Goal: Transaction & Acquisition: Purchase product/service

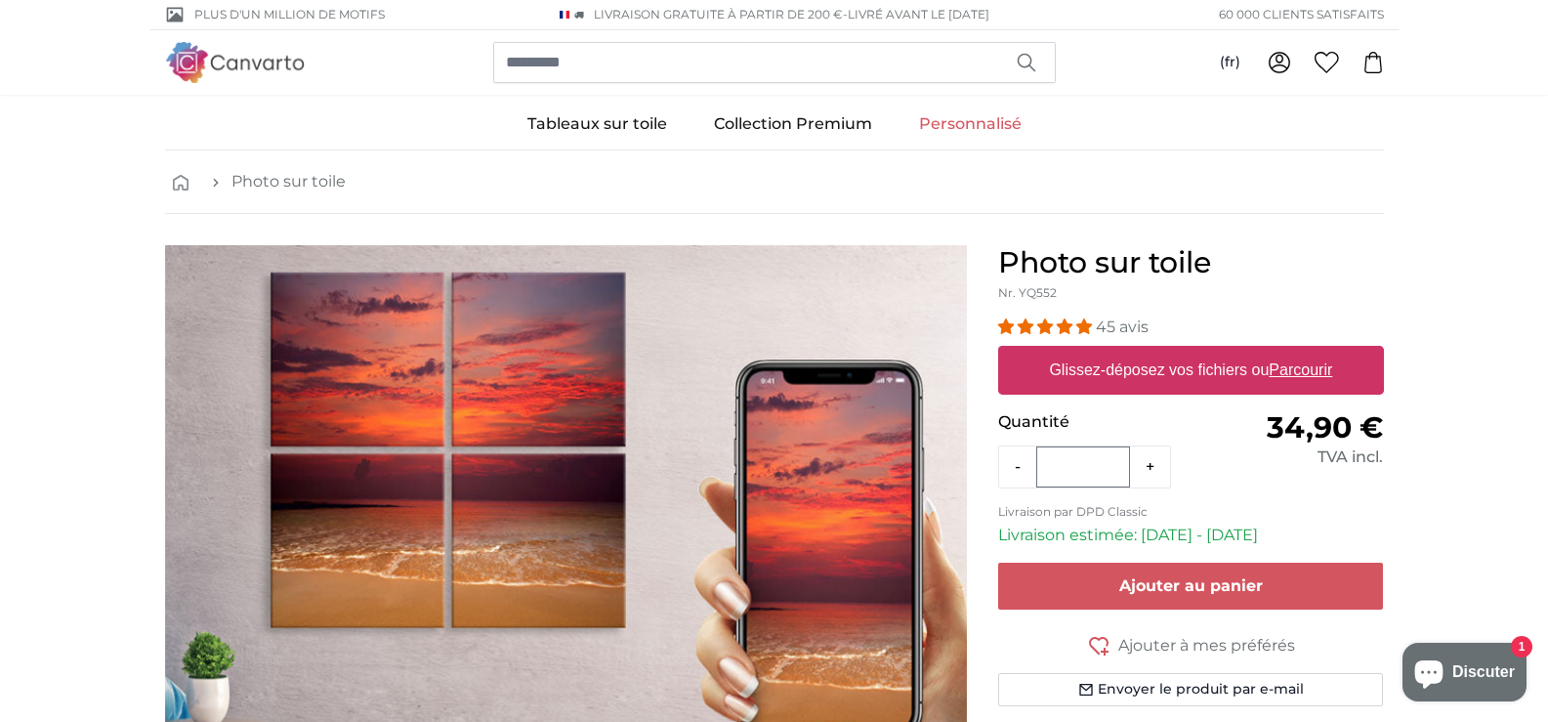
click at [1176, 378] on label "Glissez-déposez vos fichiers ou Parcourir" at bounding box center [1190, 370] width 299 height 39
click at [1176, 351] on input "Glissez-déposez vos fichiers ou Parcourir" at bounding box center [1191, 349] width 386 height 6
type input "**********"
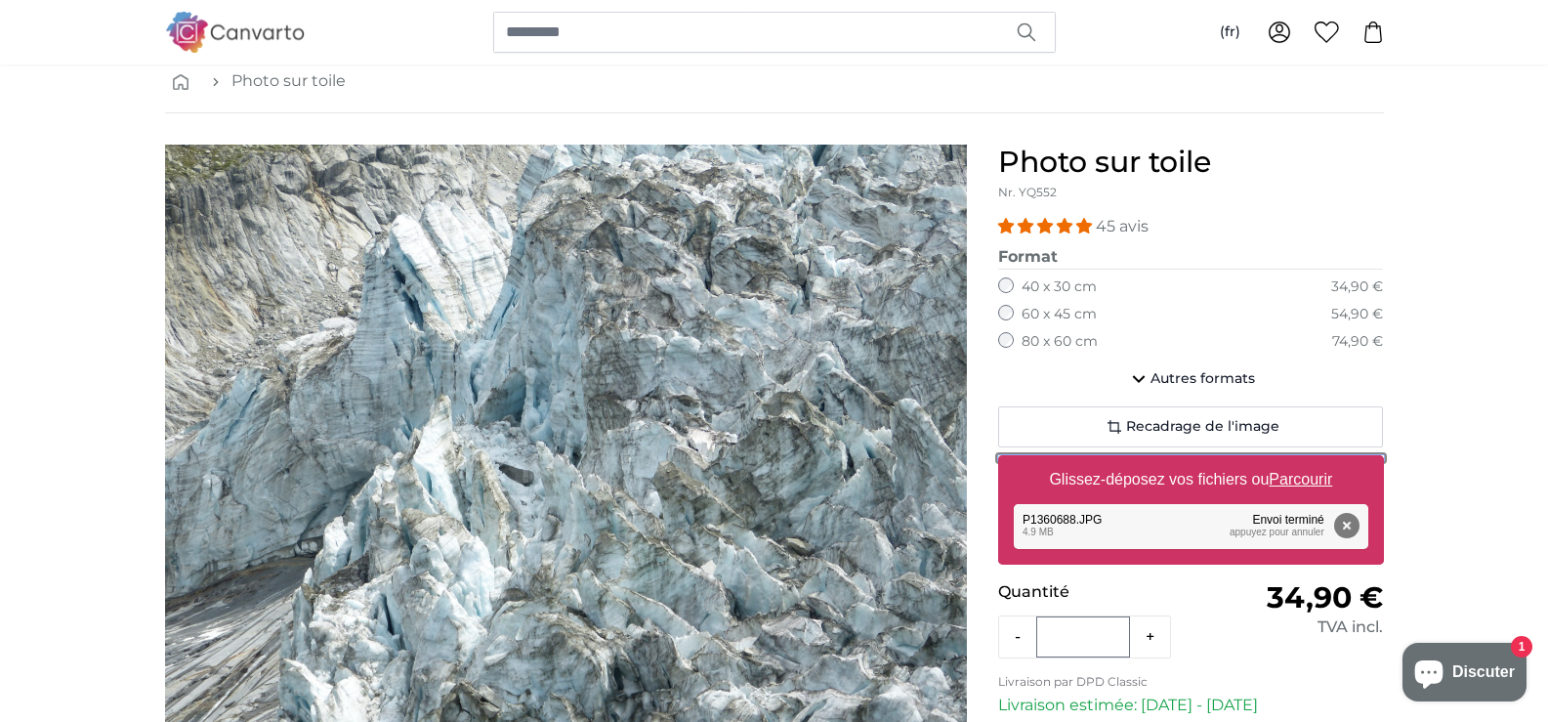
scroll to position [121, 0]
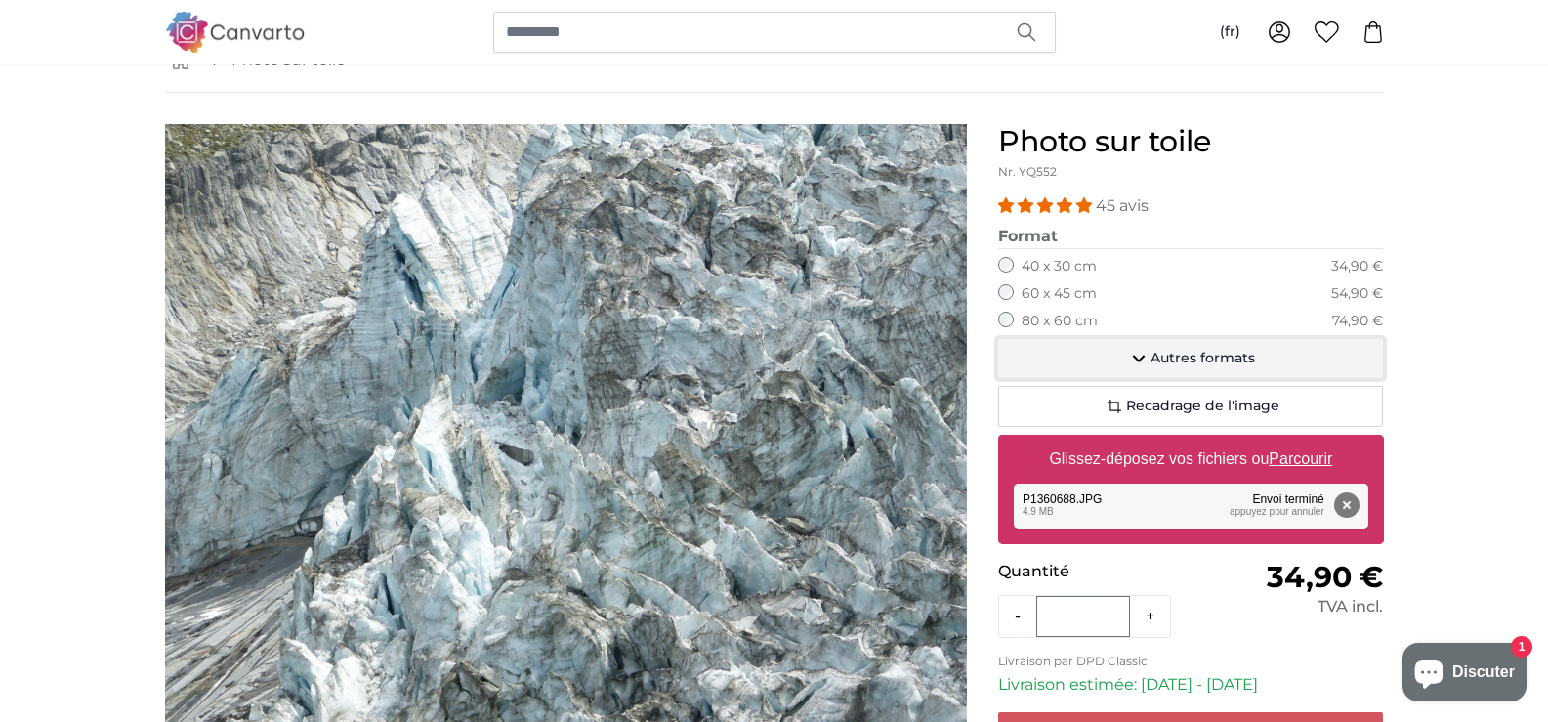
click at [1211, 360] on span "Autres formats" at bounding box center [1202, 359] width 104 height 20
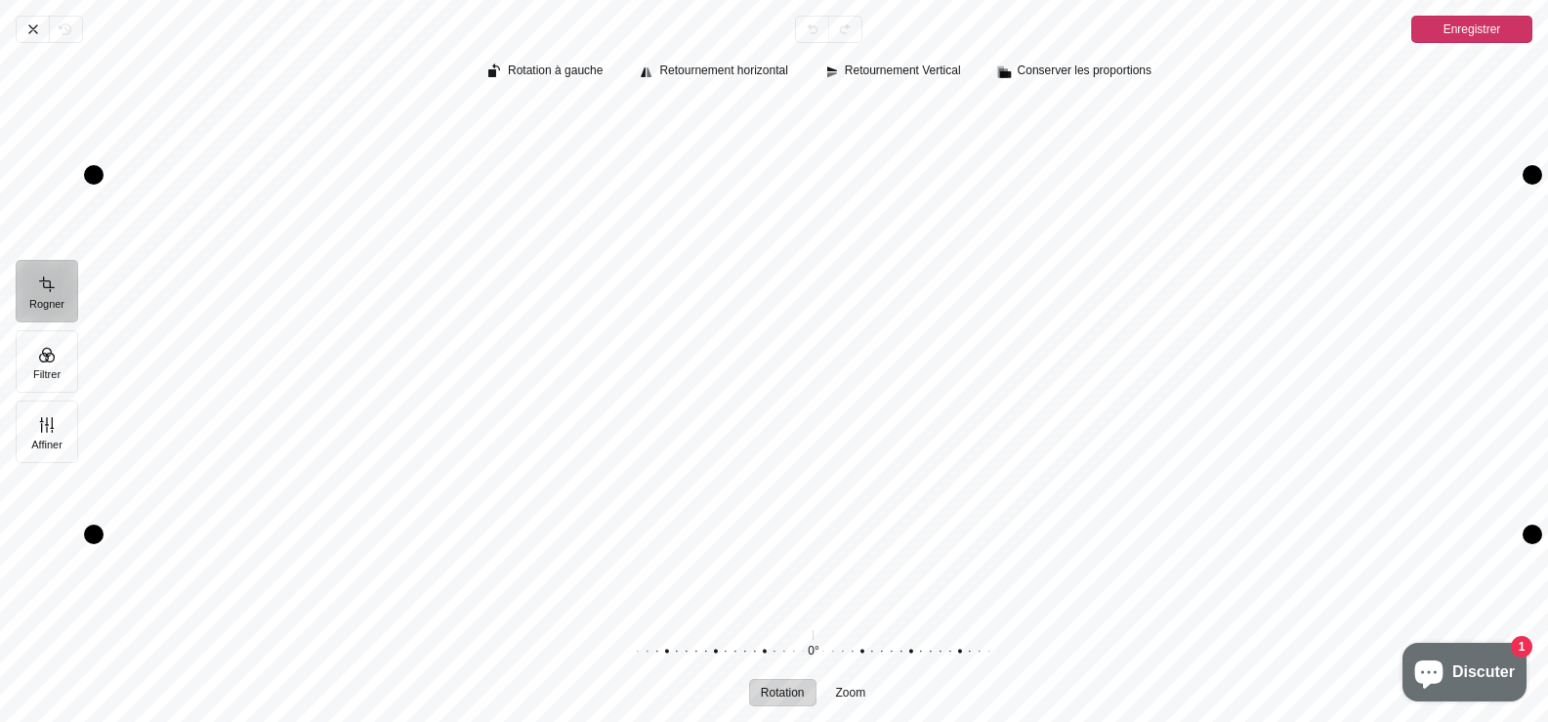
scroll to position [1131, 0]
drag, startPoint x: 864, startPoint y: 374, endPoint x: 807, endPoint y: 34, distance: 344.5
click at [807, 34] on div "Annuler Rétablir Annuler Refaire Enregistrer Rogner Filtrer Affiner Rotation à …" at bounding box center [774, 361] width 1548 height 722
drag, startPoint x: 1137, startPoint y: 360, endPoint x: 1101, endPoint y: 348, distance: 38.3
click at [1101, 348] on div "Pintura" at bounding box center [813, 355] width 1438 height 507
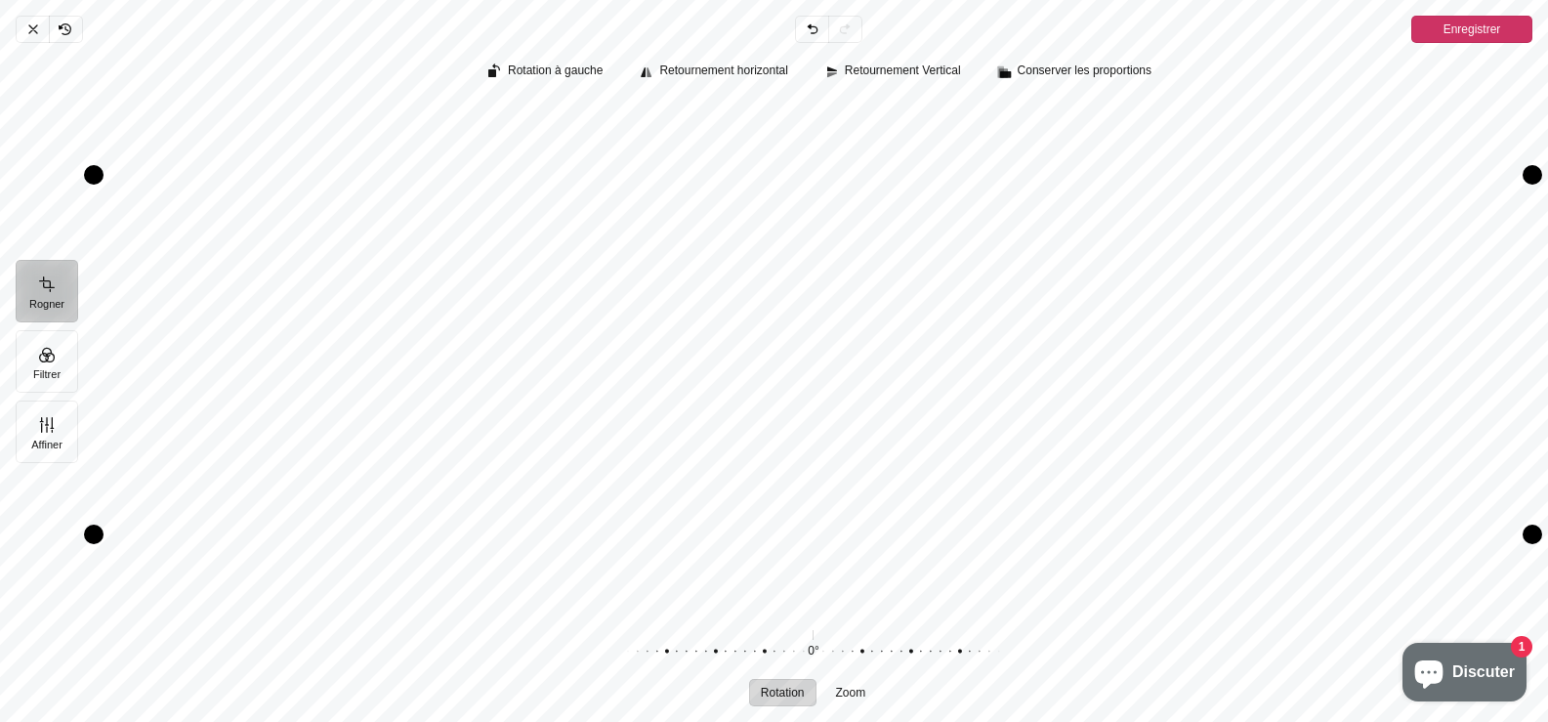
click at [1475, 31] on span "Enregistrer" at bounding box center [1472, 29] width 58 height 23
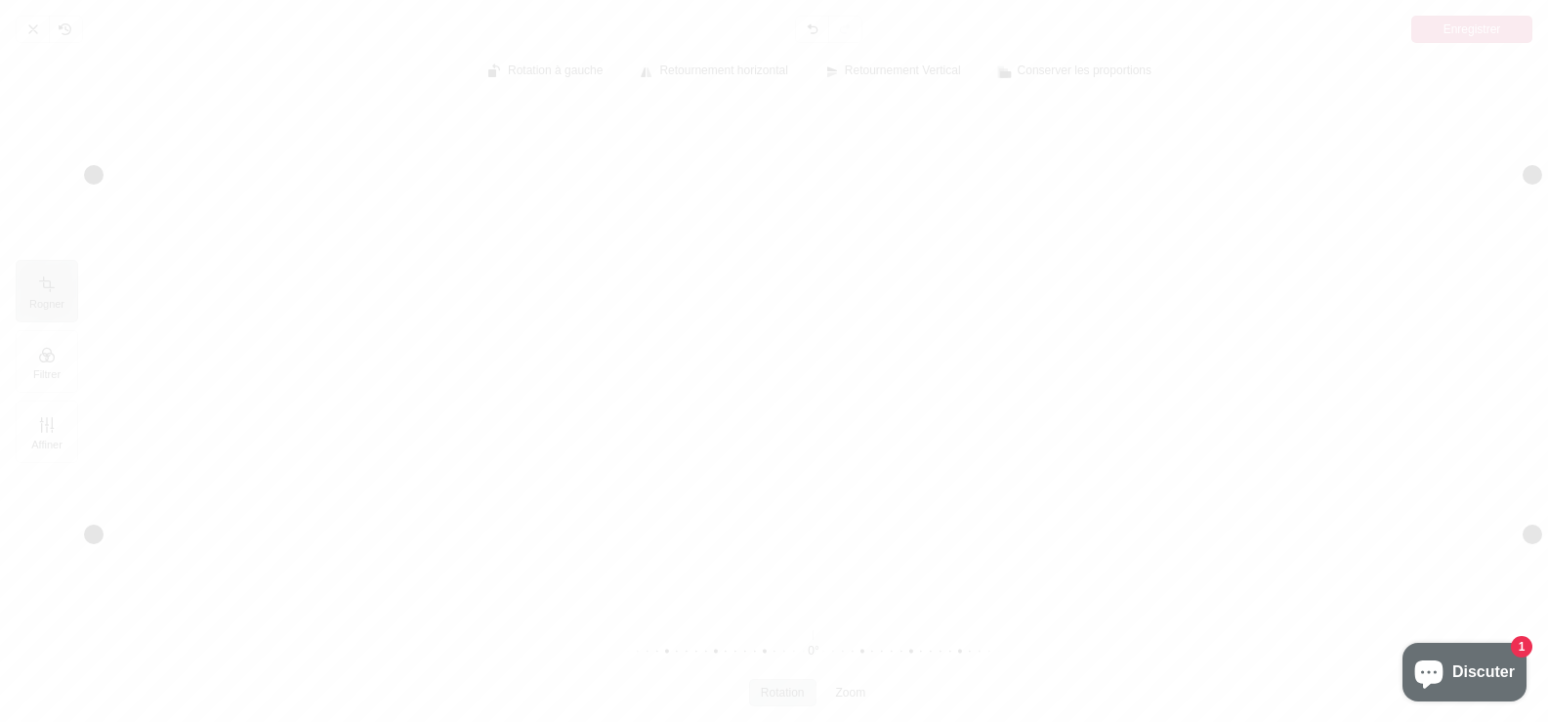
scroll to position [1016, 0]
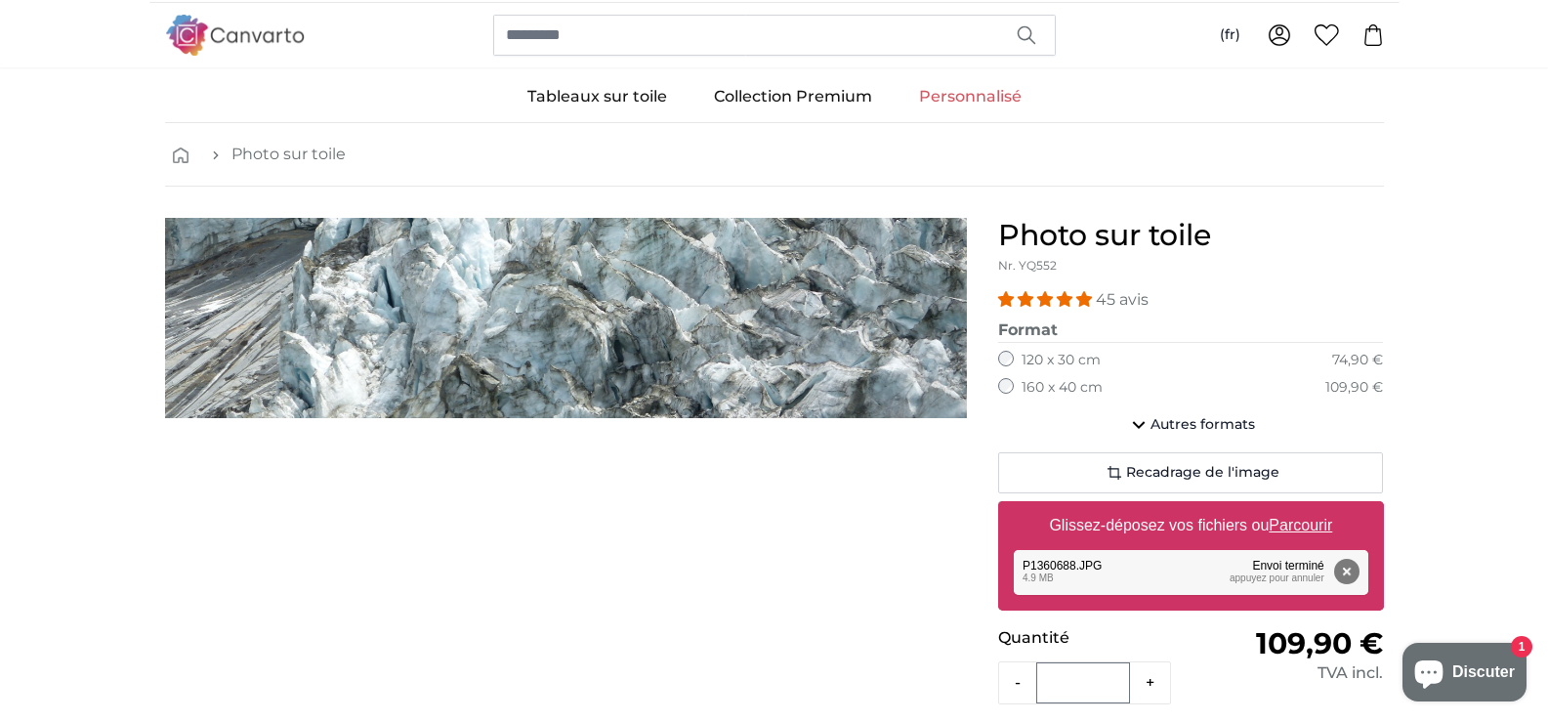
scroll to position [22, 0]
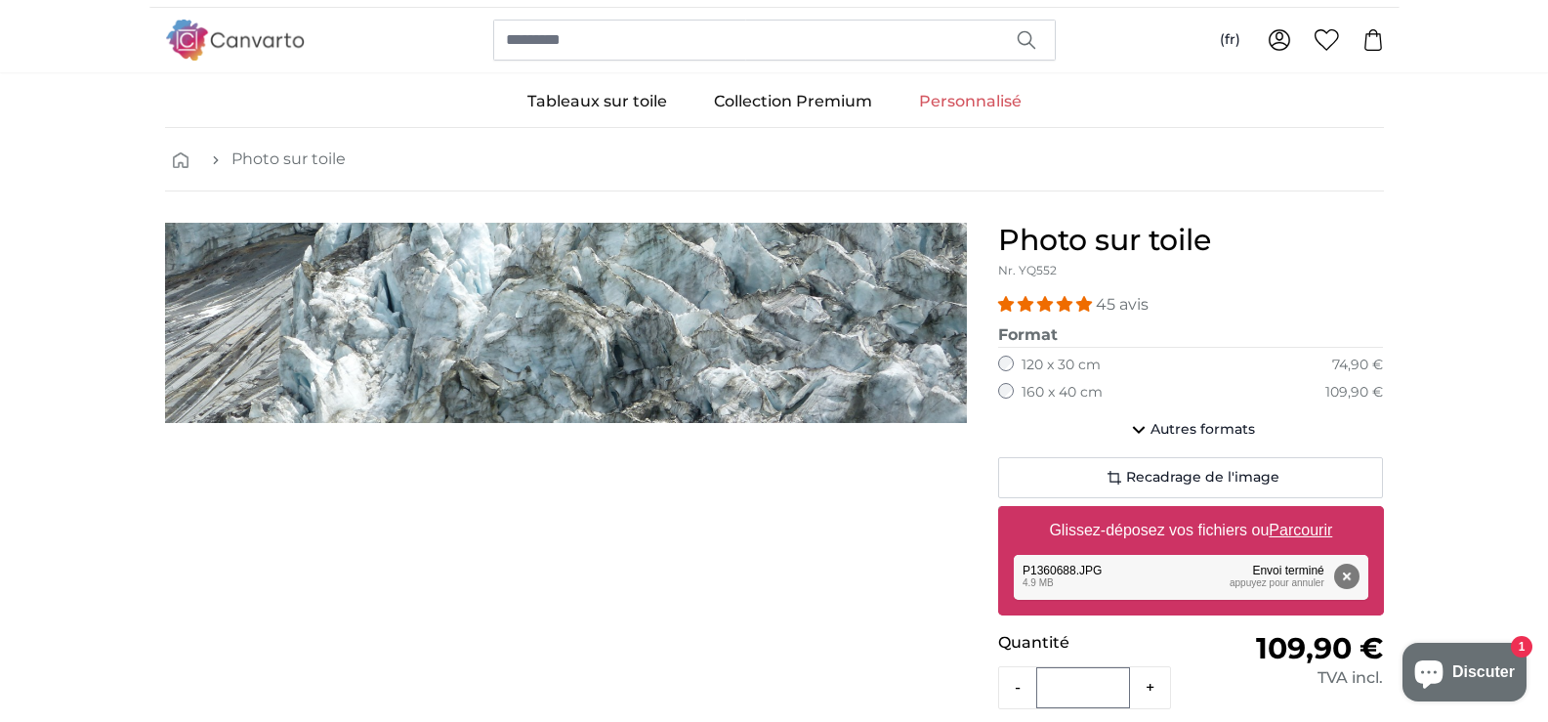
click at [292, 160] on link "Photo sur toile" at bounding box center [288, 158] width 114 height 23
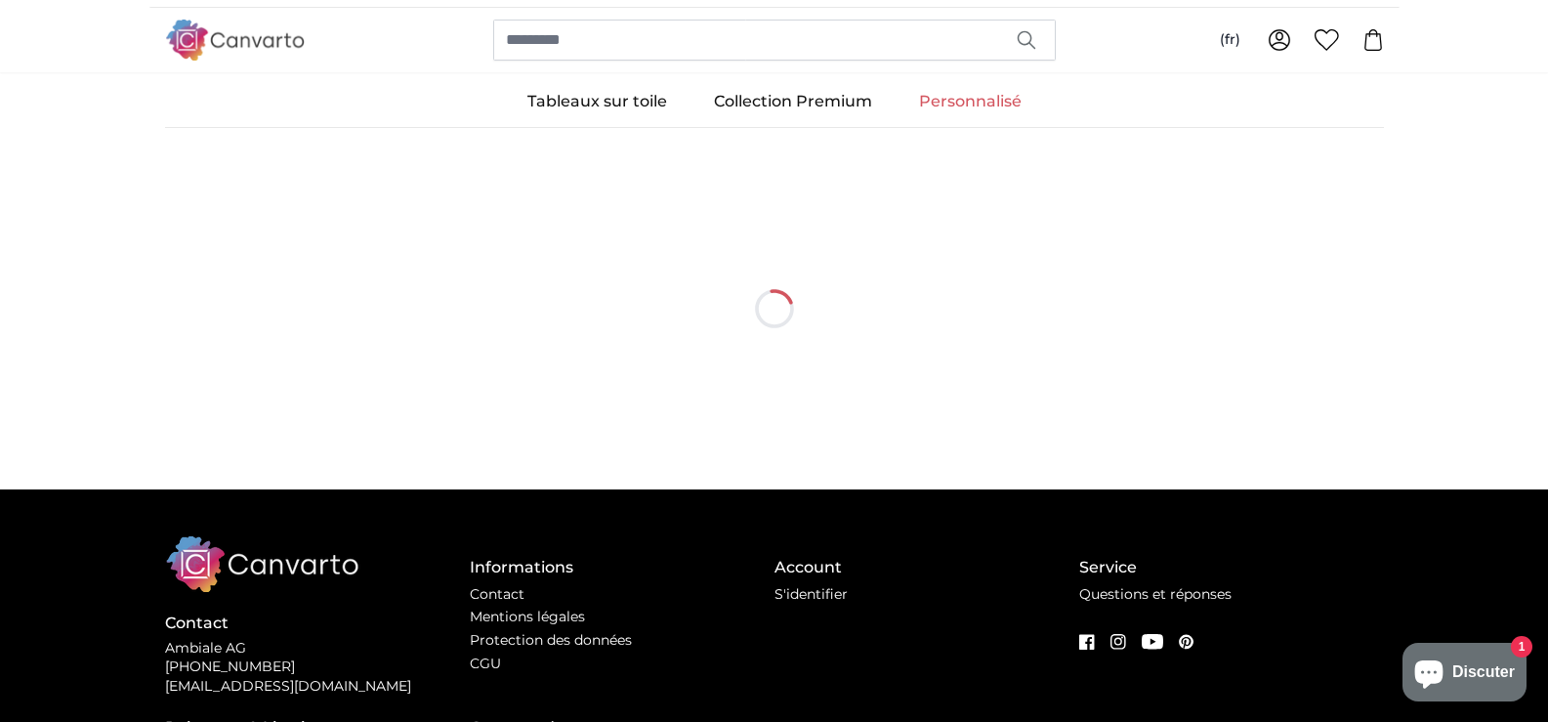
scroll to position [0, 0]
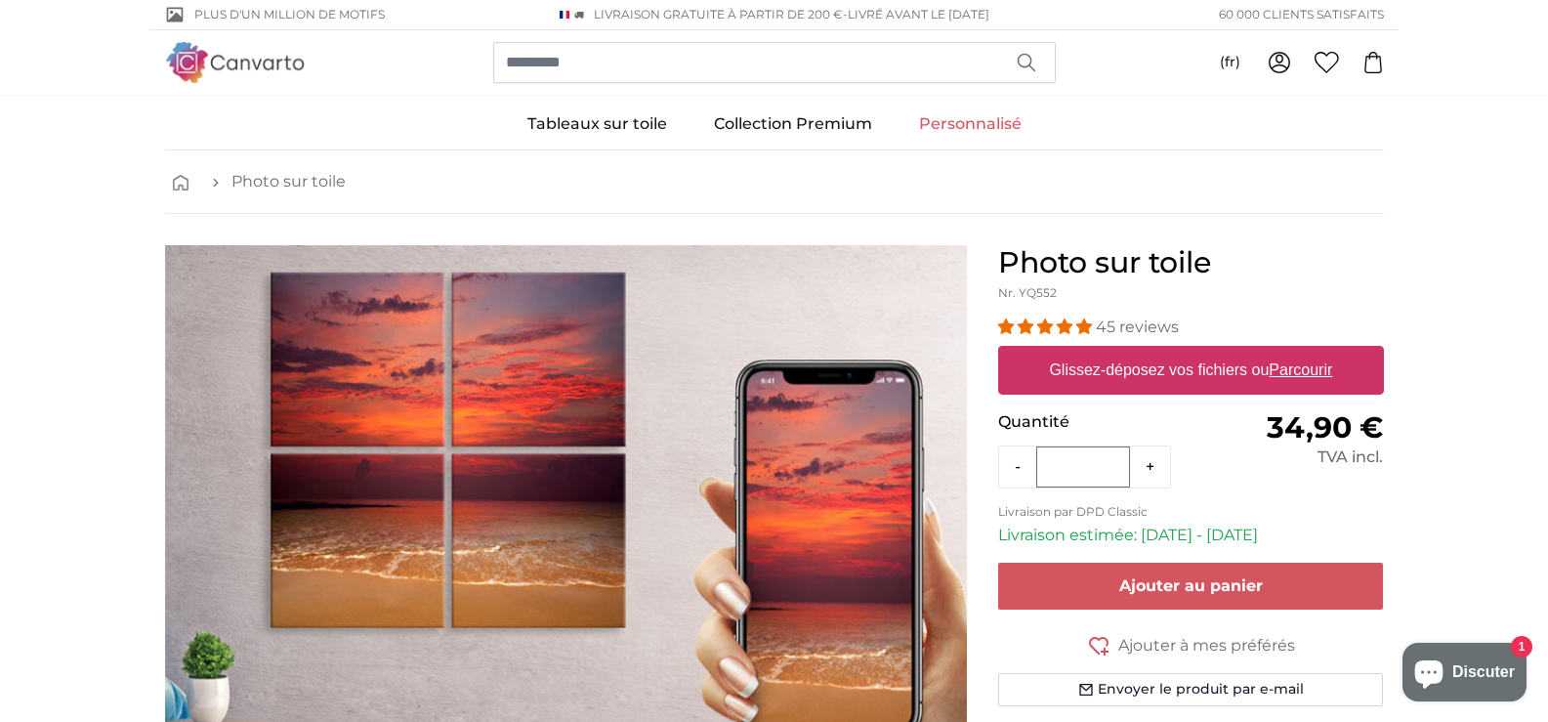
click at [980, 125] on link "Personnalisé" at bounding box center [969, 124] width 149 height 51
click at [1171, 357] on label "Glissez-déposez vos fichiers ou Parcourir" at bounding box center [1190, 370] width 299 height 39
click at [1171, 351] on input "Glissez-déposez vos fichiers ou Parcourir" at bounding box center [1191, 349] width 386 height 6
type input "**********"
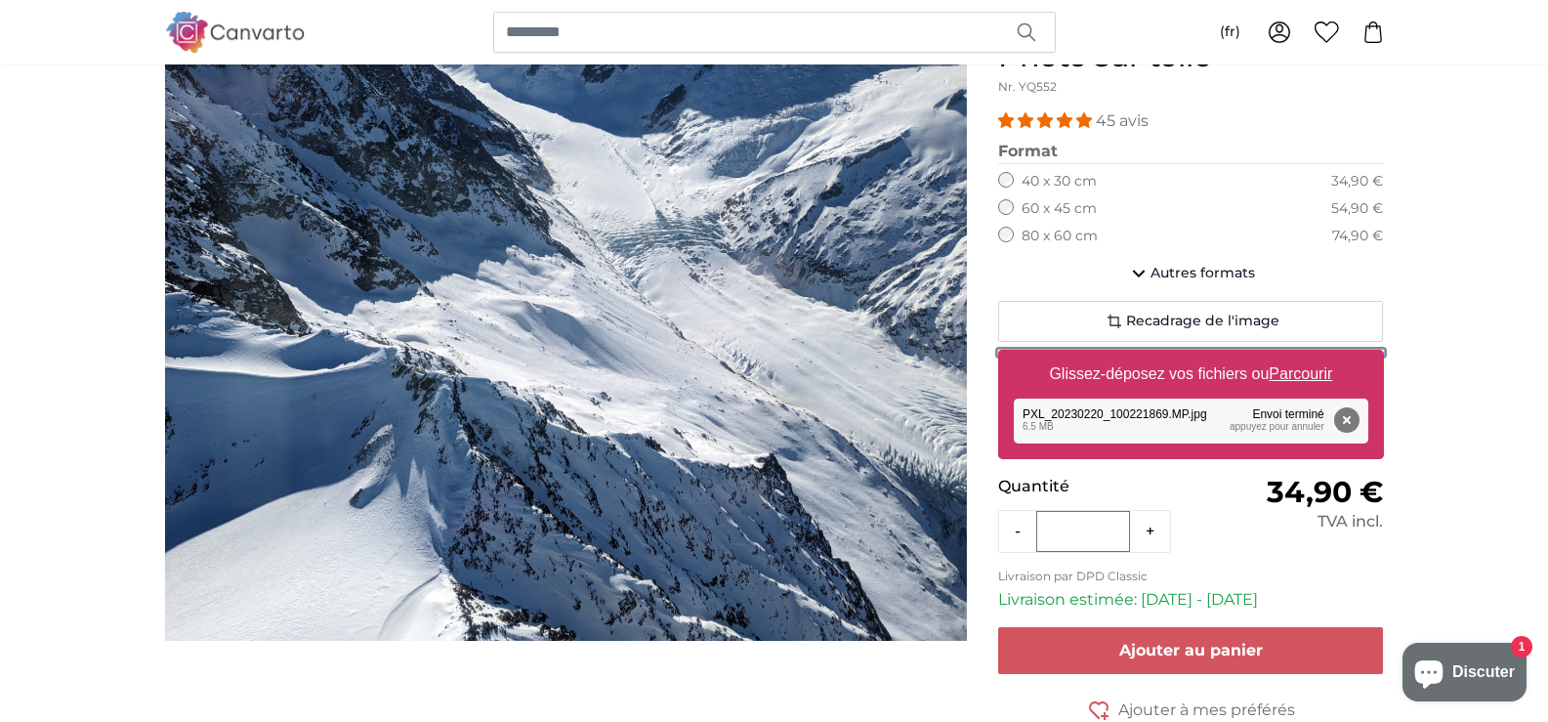
scroll to position [211, 0]
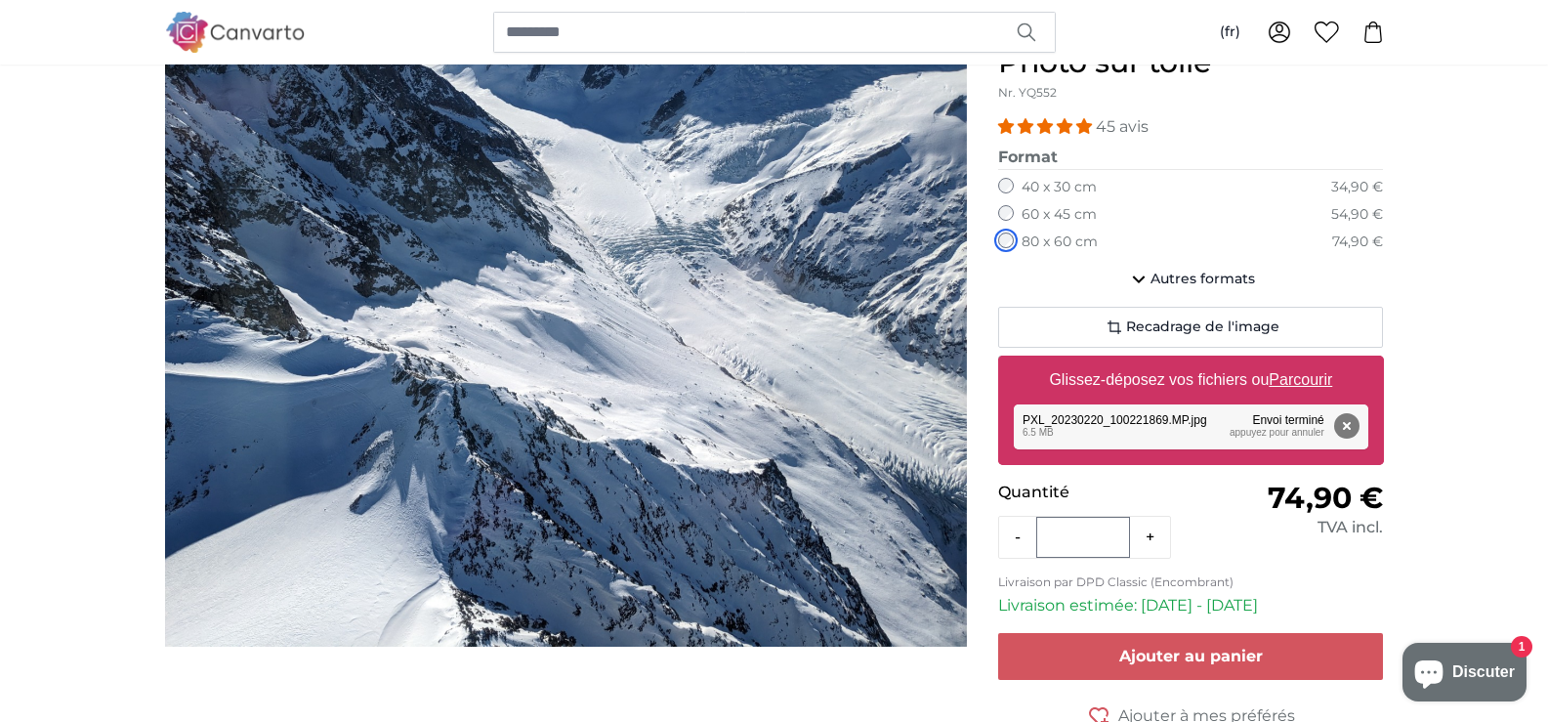
scroll to position [195, 0]
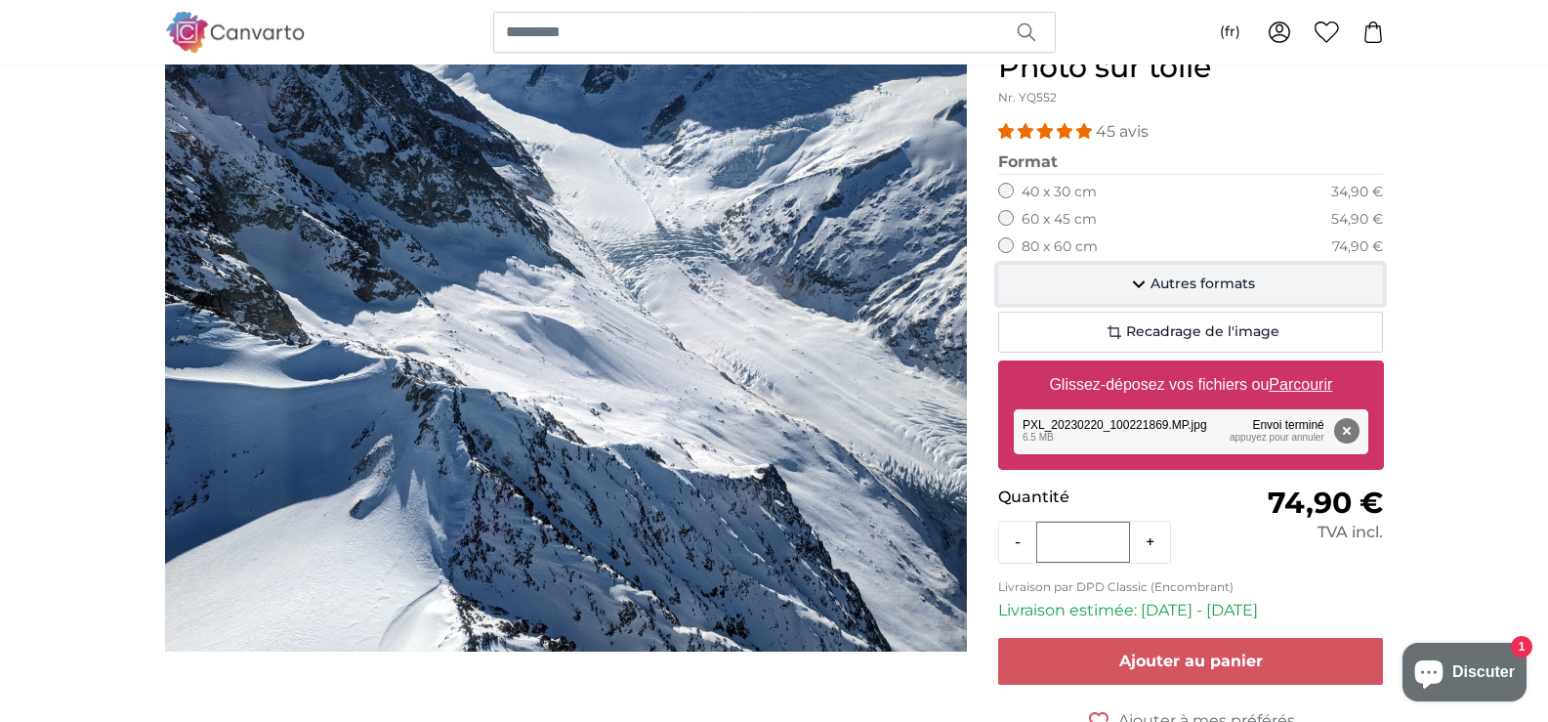
click at [1204, 285] on span "Autres formats" at bounding box center [1202, 284] width 104 height 20
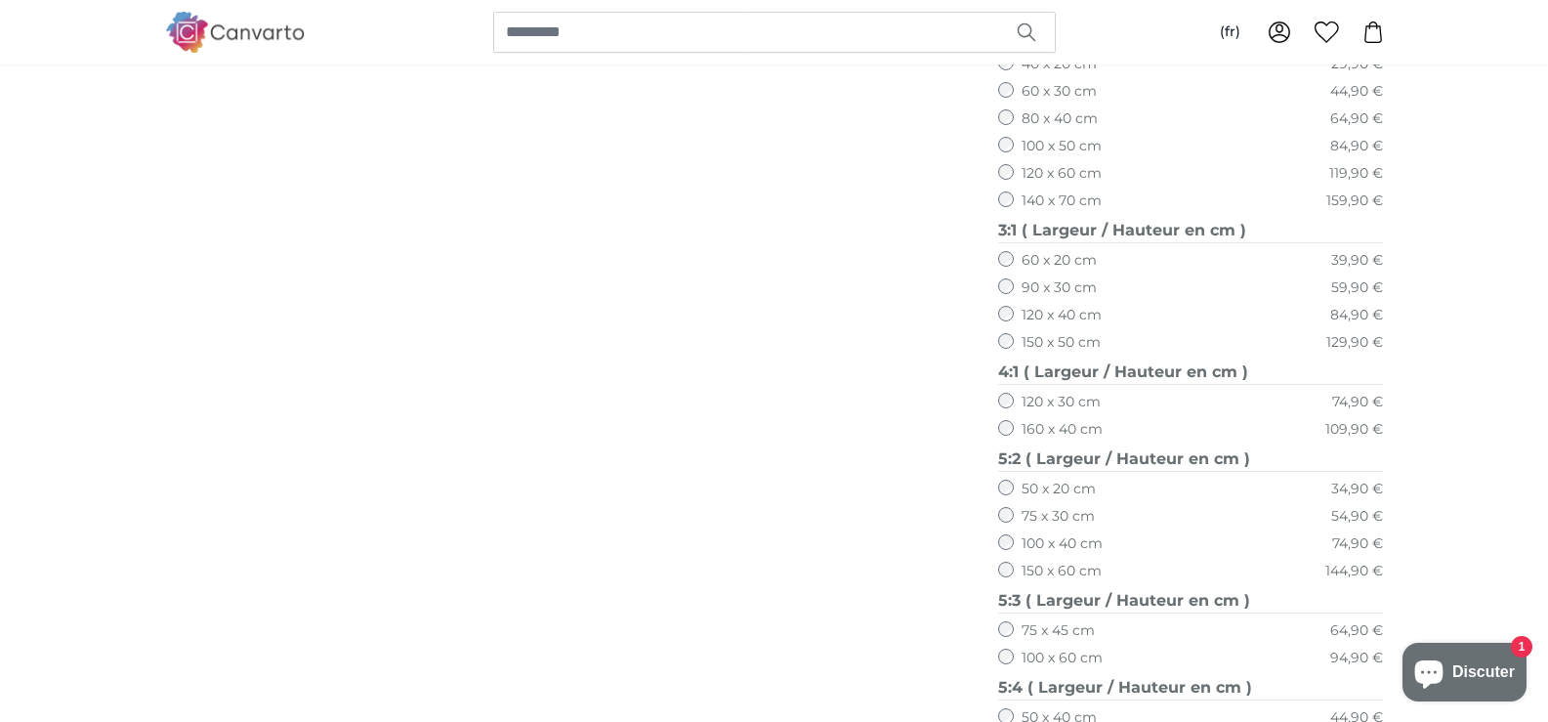
scroll to position [918, 0]
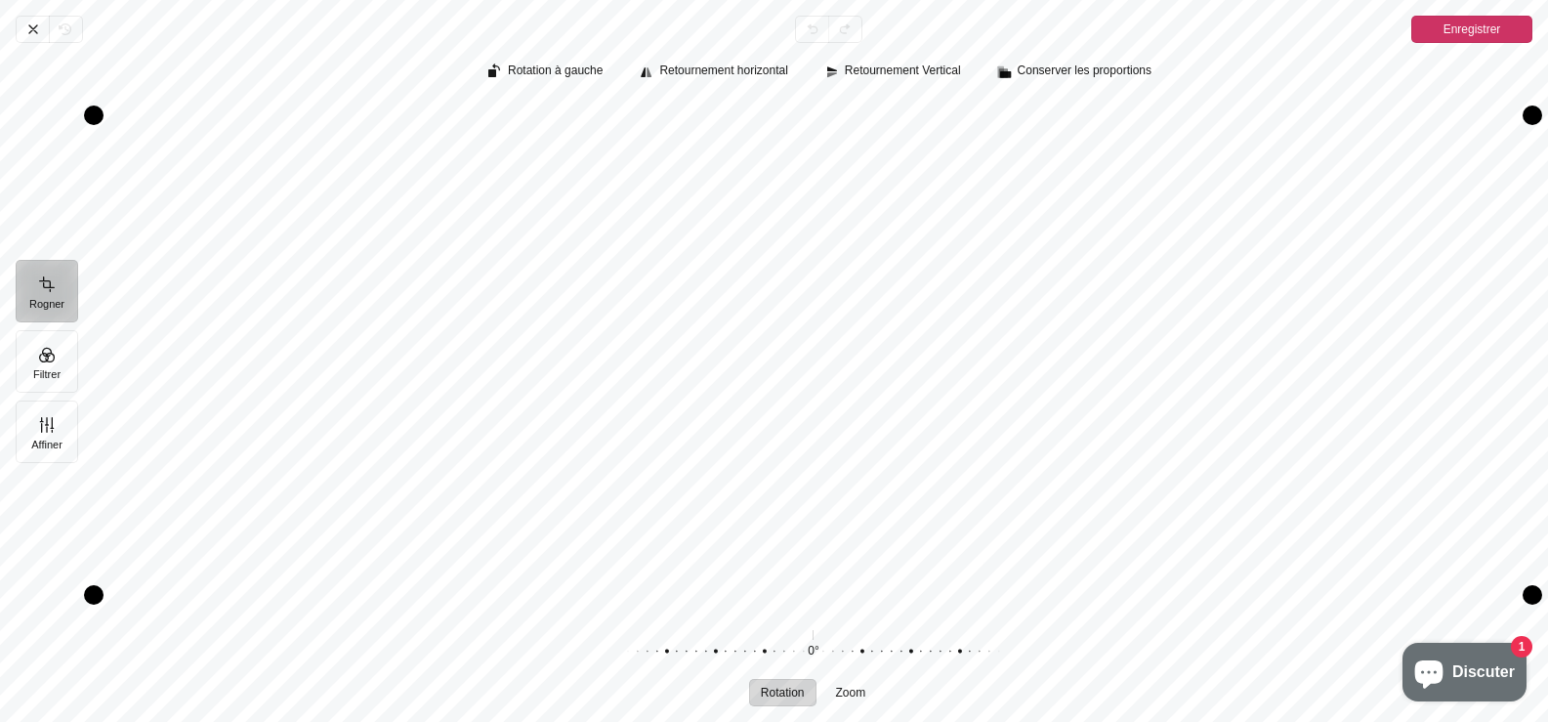
drag, startPoint x: 933, startPoint y: 274, endPoint x: 875, endPoint y: 345, distance: 91.5
click at [875, 345] on div "Pintura" at bounding box center [813, 355] width 1438 height 507
drag, startPoint x: 1182, startPoint y: 264, endPoint x: 1141, endPoint y: 205, distance: 71.5
click at [1141, 205] on div "Pintura" at bounding box center [813, 355] width 1438 height 507
drag, startPoint x: 994, startPoint y: 448, endPoint x: 983, endPoint y: 475, distance: 29.4
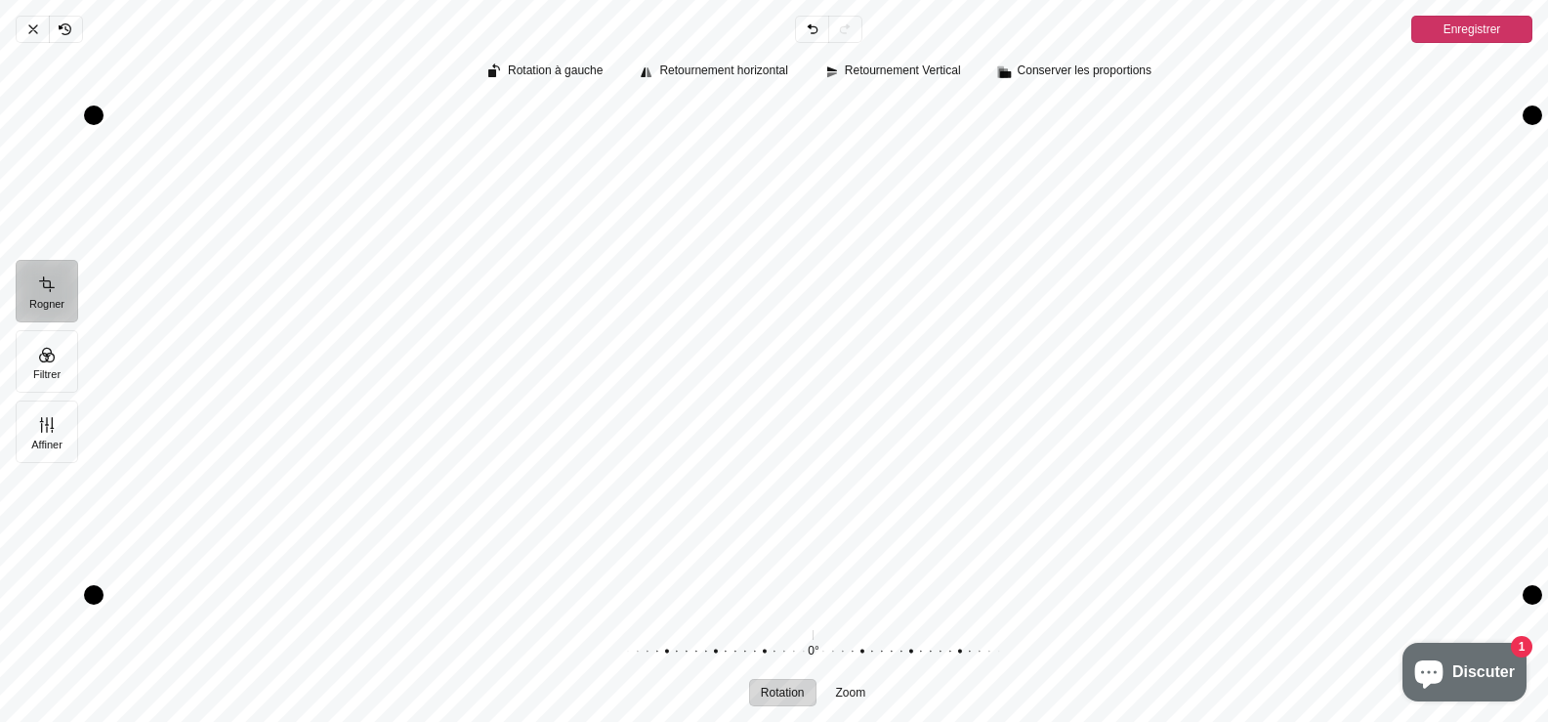
click at [983, 475] on div "Pintura" at bounding box center [813, 355] width 1438 height 507
click at [1464, 24] on span "Enregistrer" at bounding box center [1472, 29] width 58 height 23
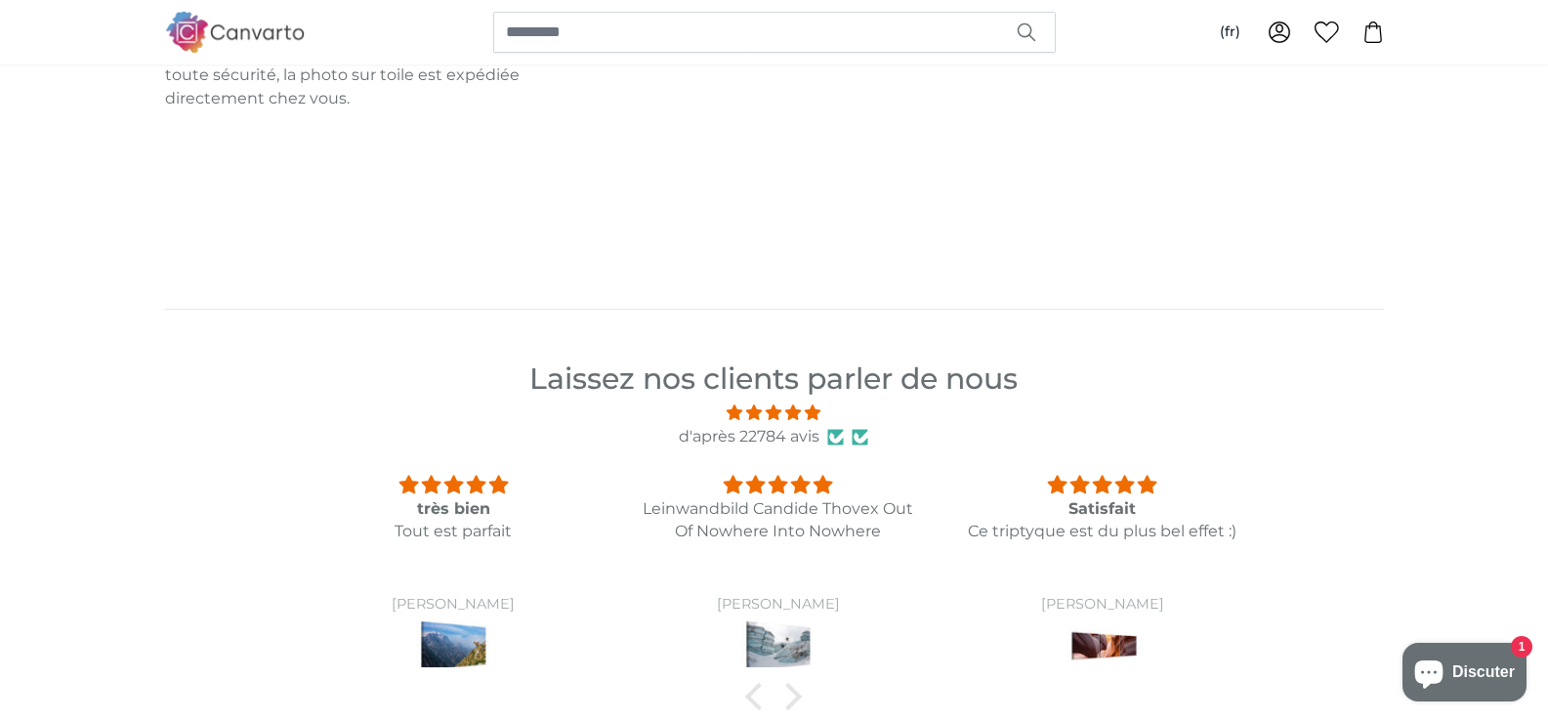
scroll to position [2375, 0]
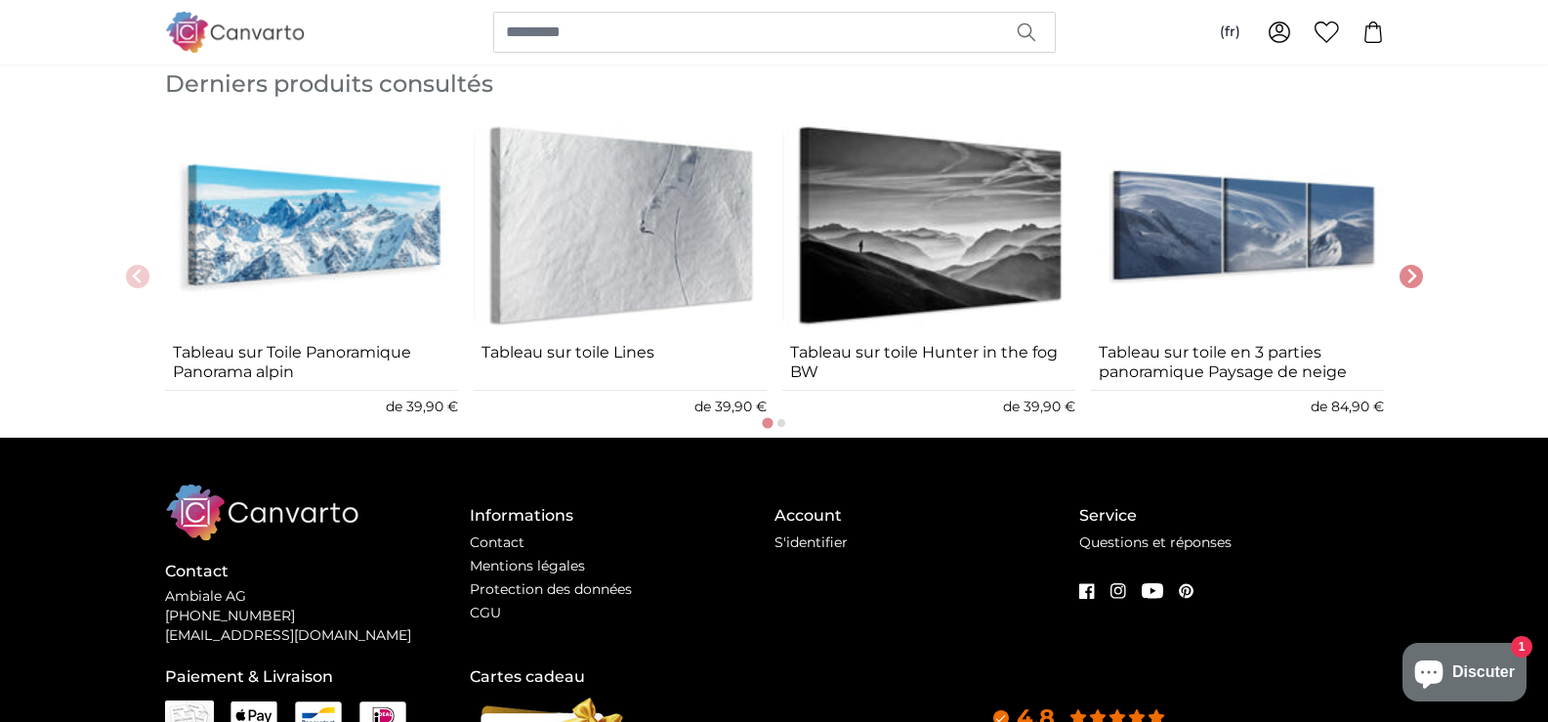
scroll to position [2752, 0]
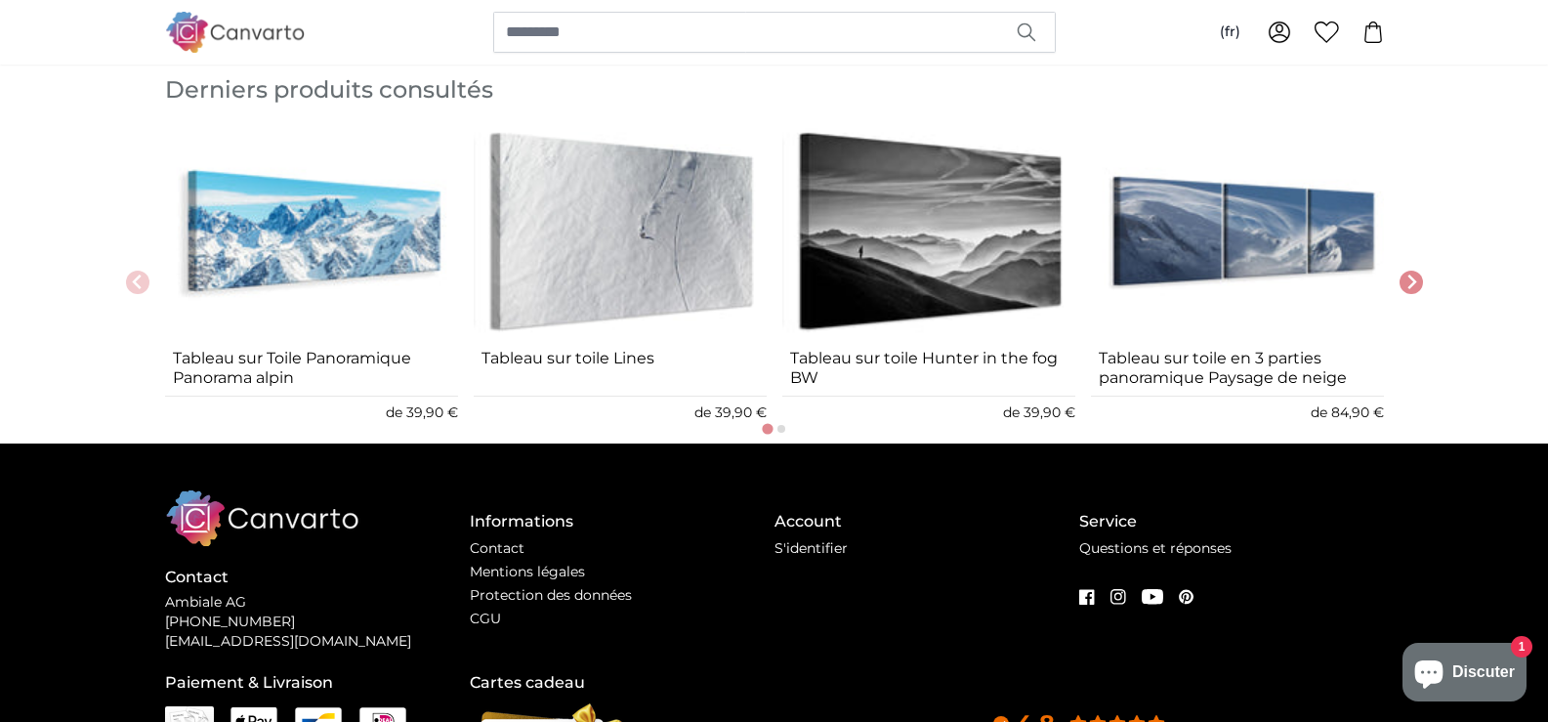
click at [1274, 253] on img "4 of 8" at bounding box center [1237, 231] width 293 height 221
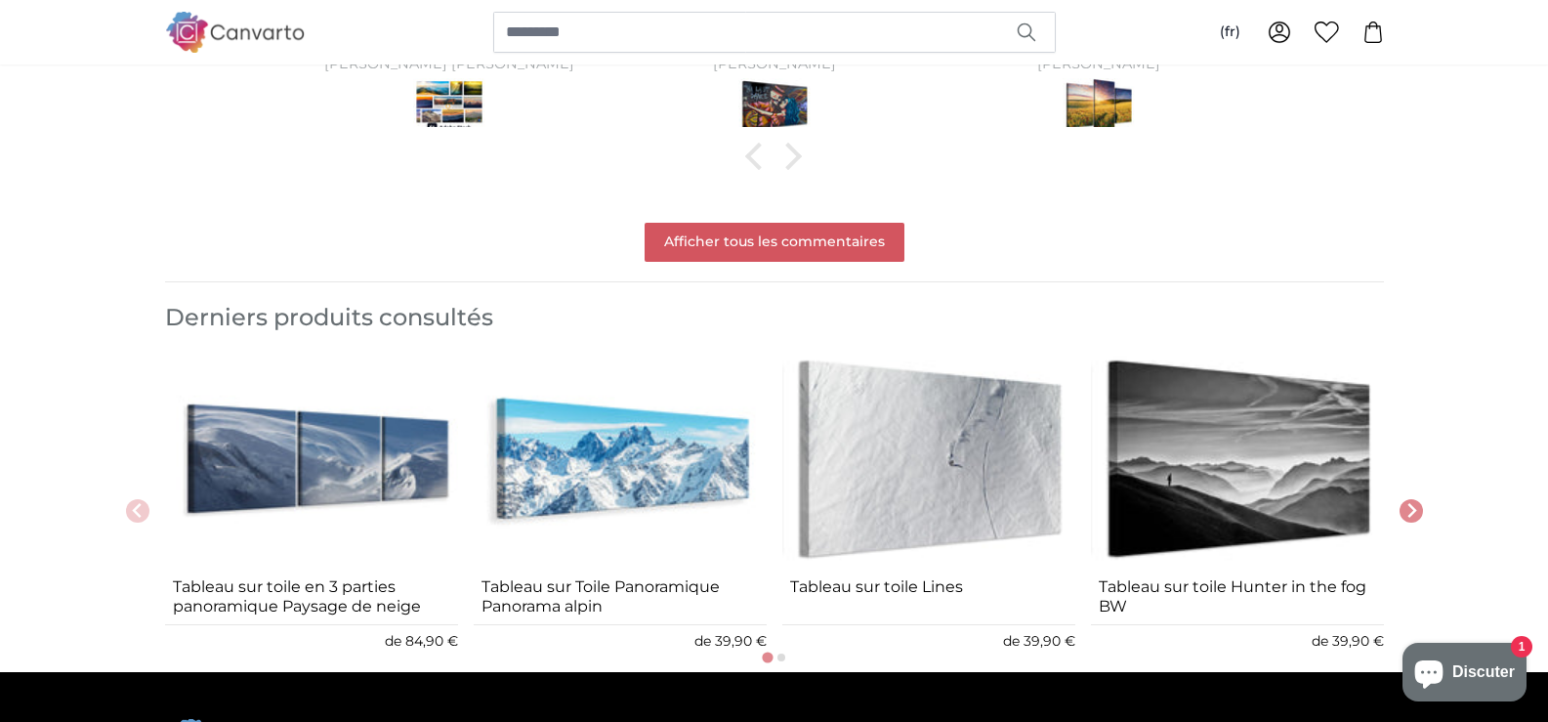
scroll to position [2340, 0]
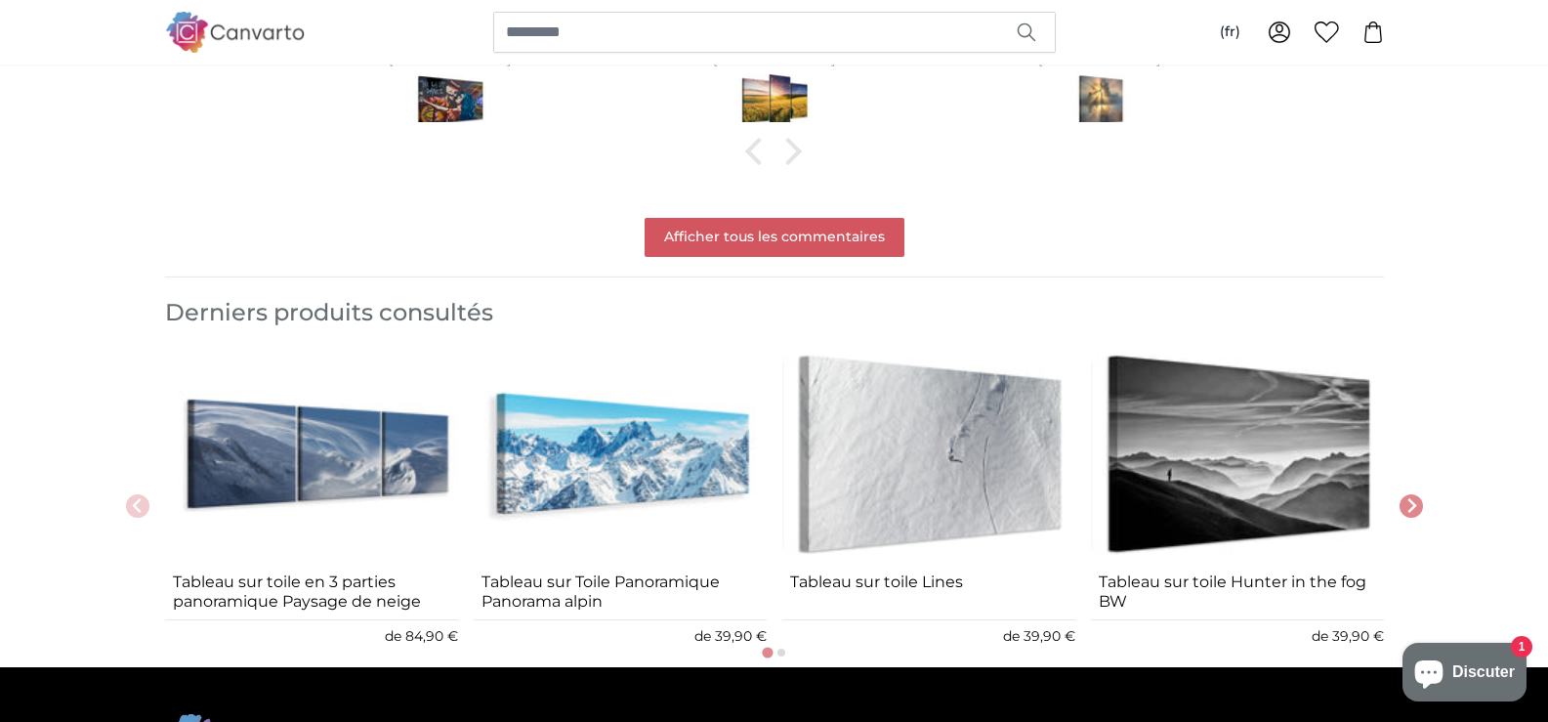
click at [361, 495] on img "1 of 8" at bounding box center [311, 454] width 293 height 221
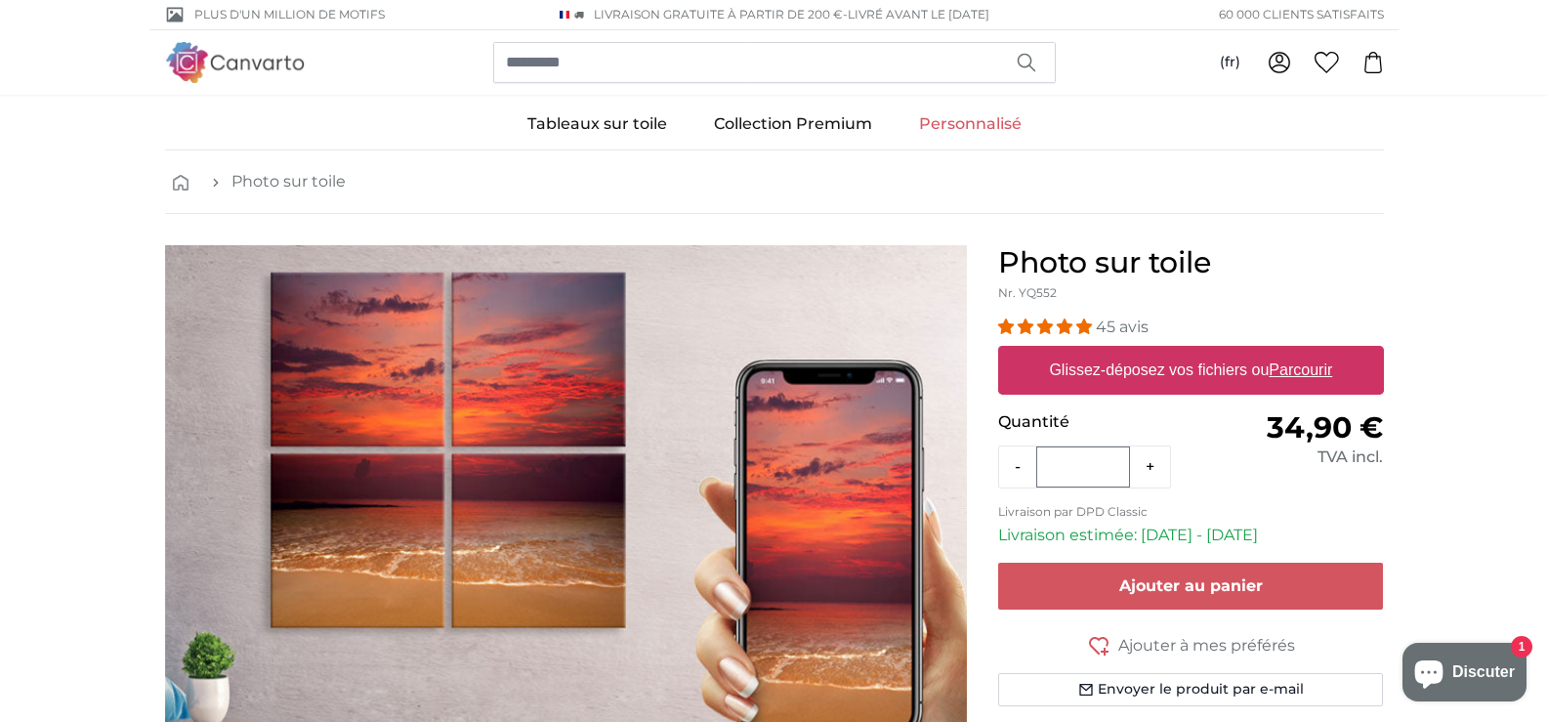
click at [989, 124] on link "Personnalisé" at bounding box center [969, 124] width 149 height 51
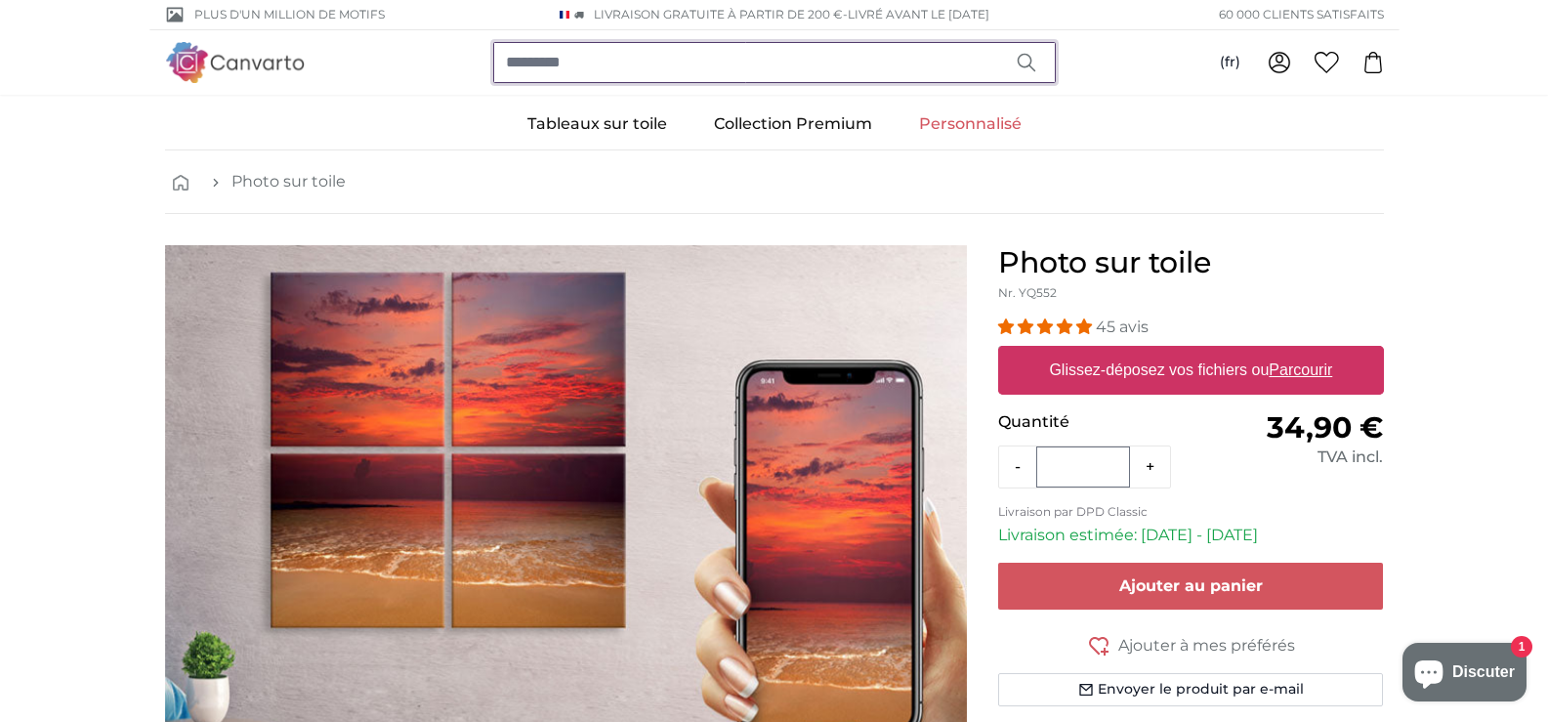
click at [593, 61] on input "search" at bounding box center [774, 62] width 562 height 41
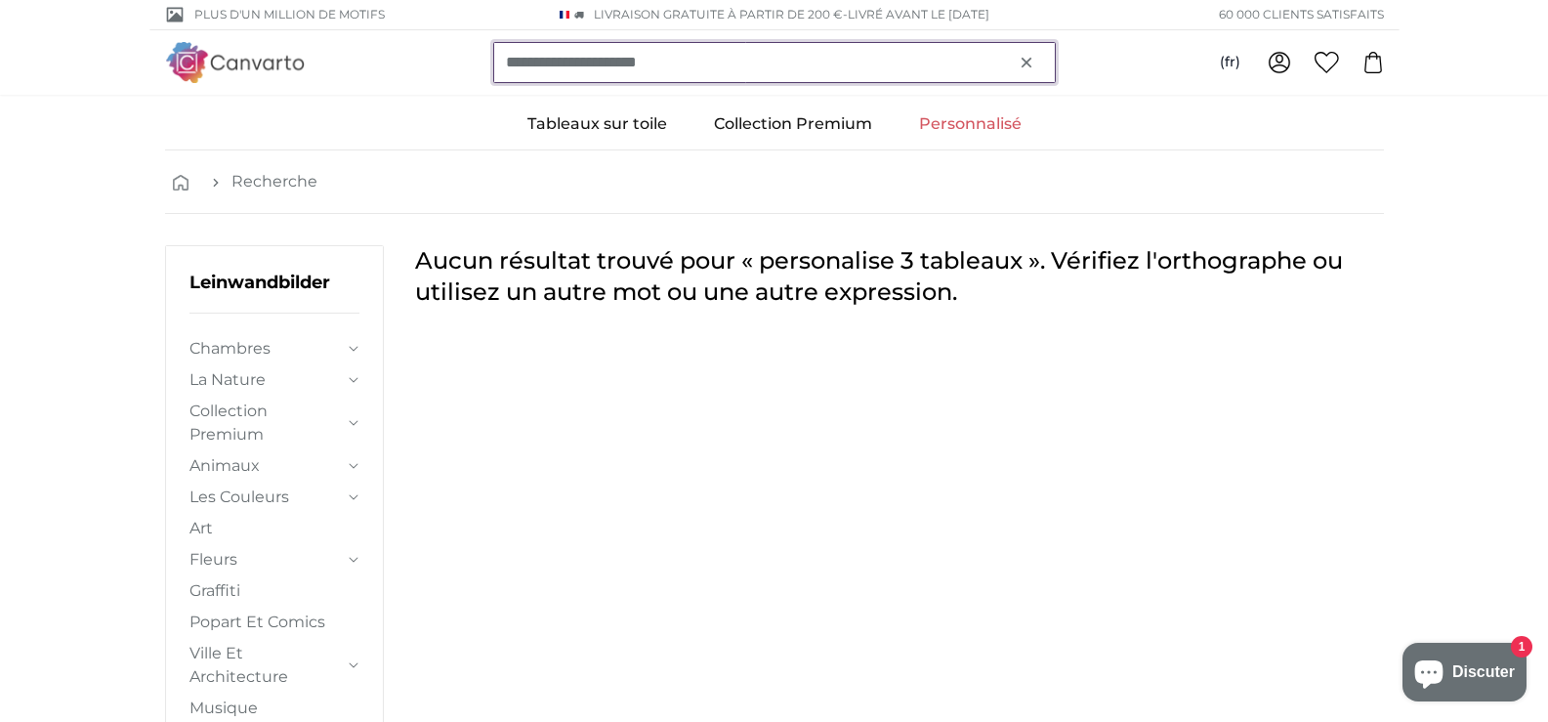
type input "**********"
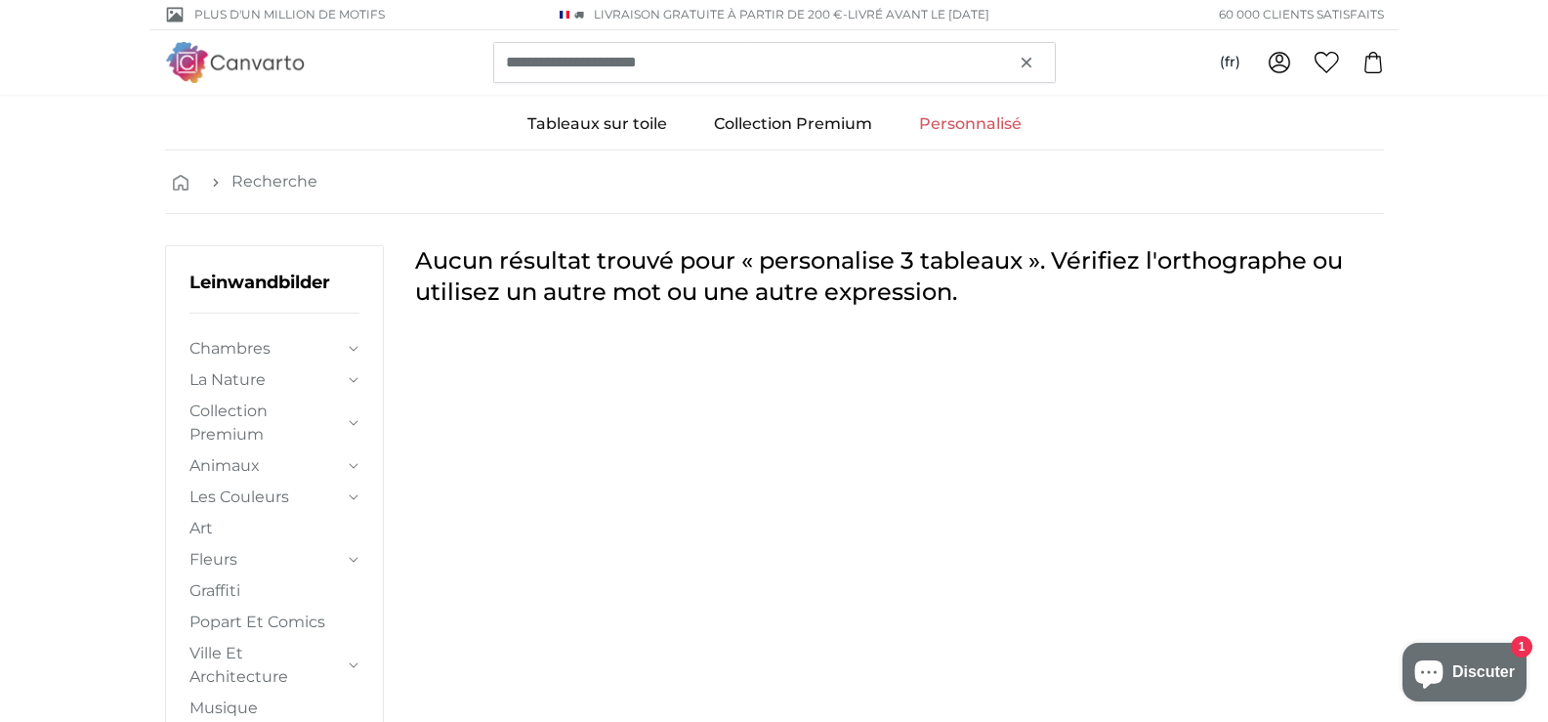
click at [979, 121] on link "Personnalisé" at bounding box center [969, 124] width 149 height 51
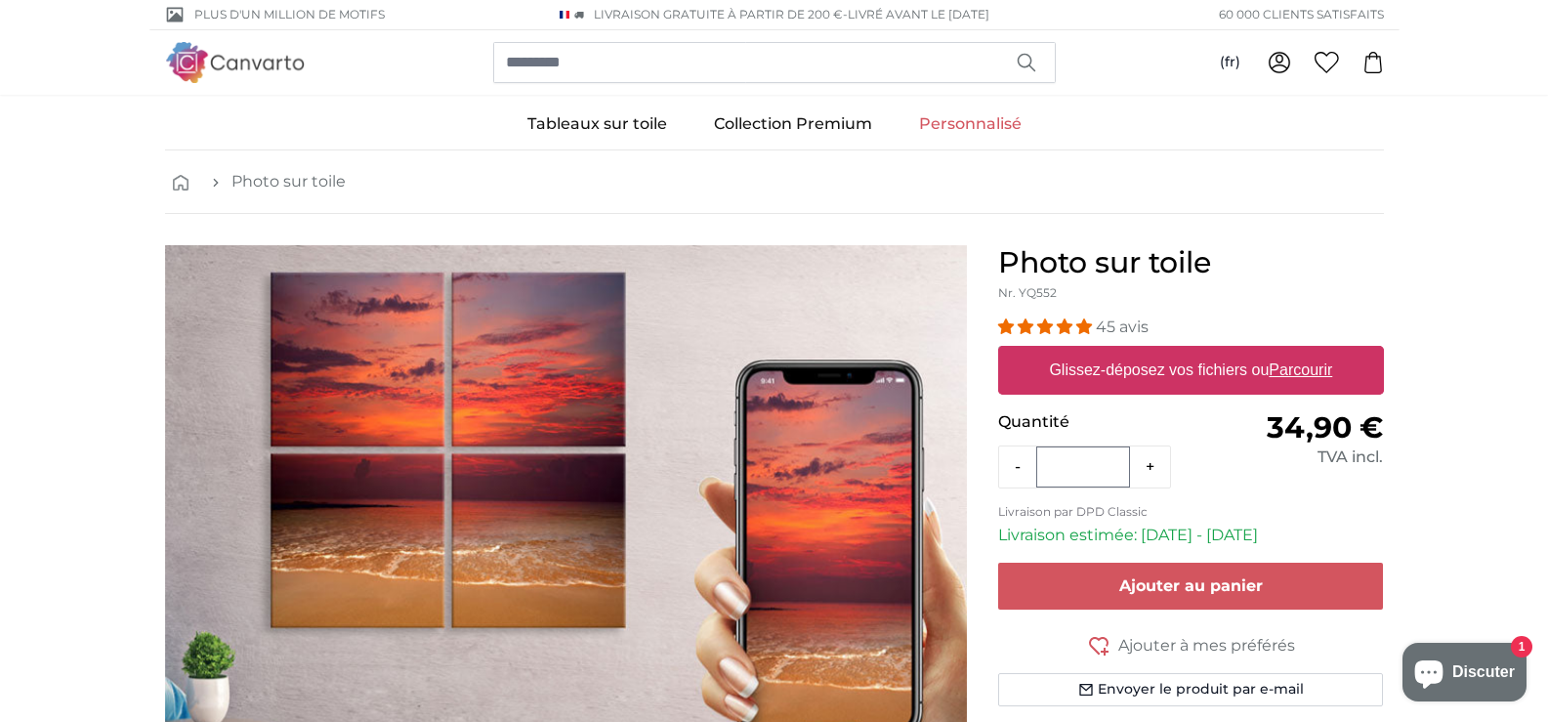
click at [1123, 368] on label "Glissez-déposez vos fichiers ou Parcourir" at bounding box center [1190, 370] width 299 height 39
click at [1123, 351] on input "Glissez-déposez vos fichiers ou Parcourir" at bounding box center [1191, 349] width 386 height 6
type input "**********"
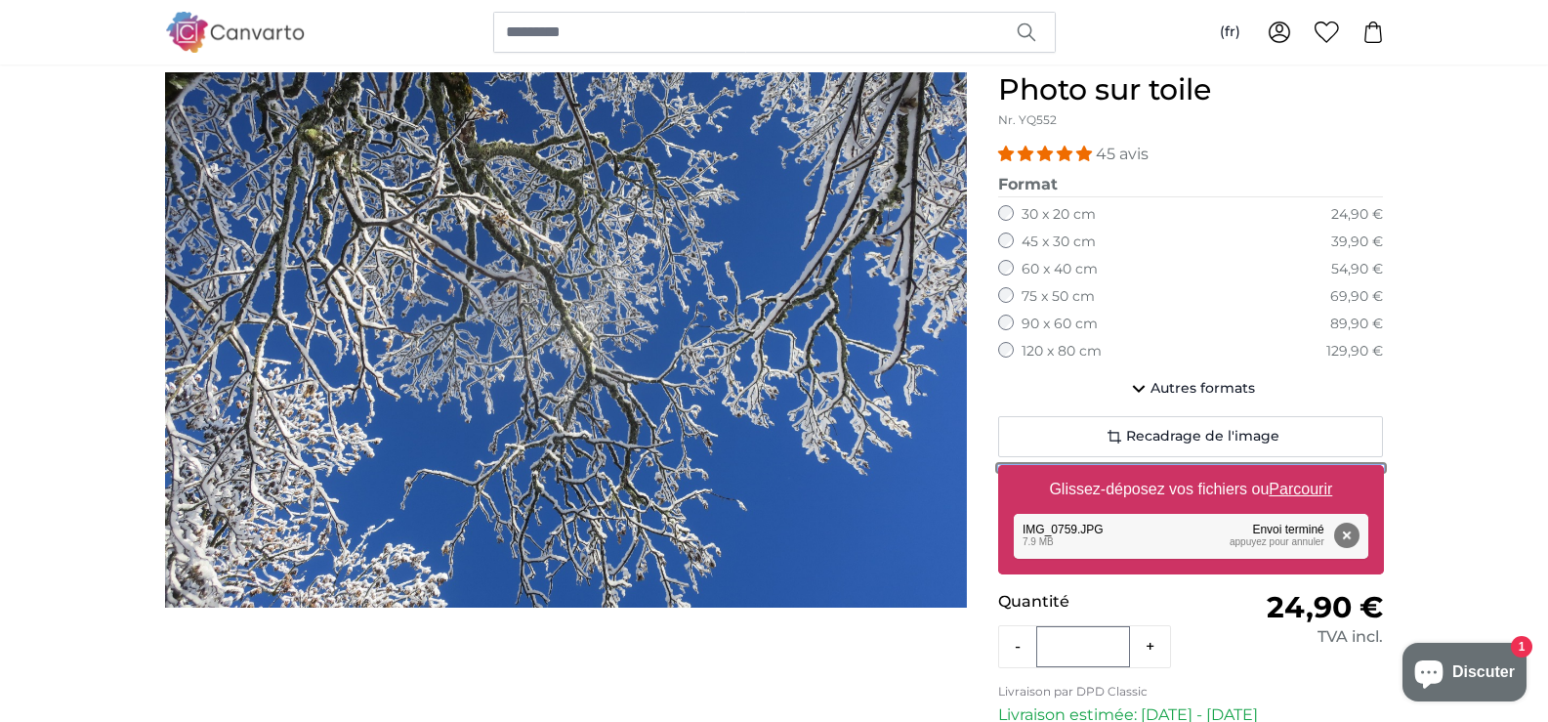
scroll to position [141, 0]
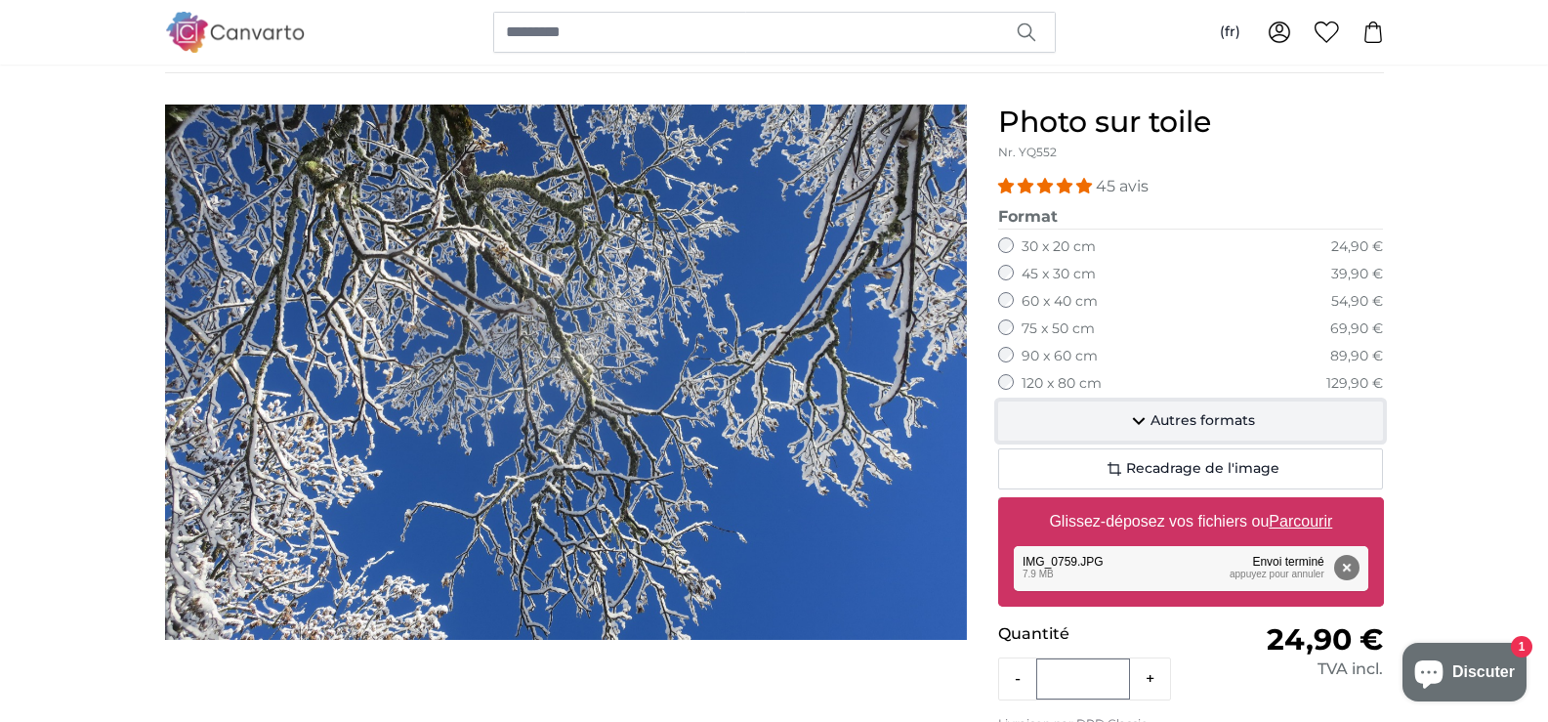
click at [1197, 423] on span "Autres formats" at bounding box center [1202, 421] width 104 height 20
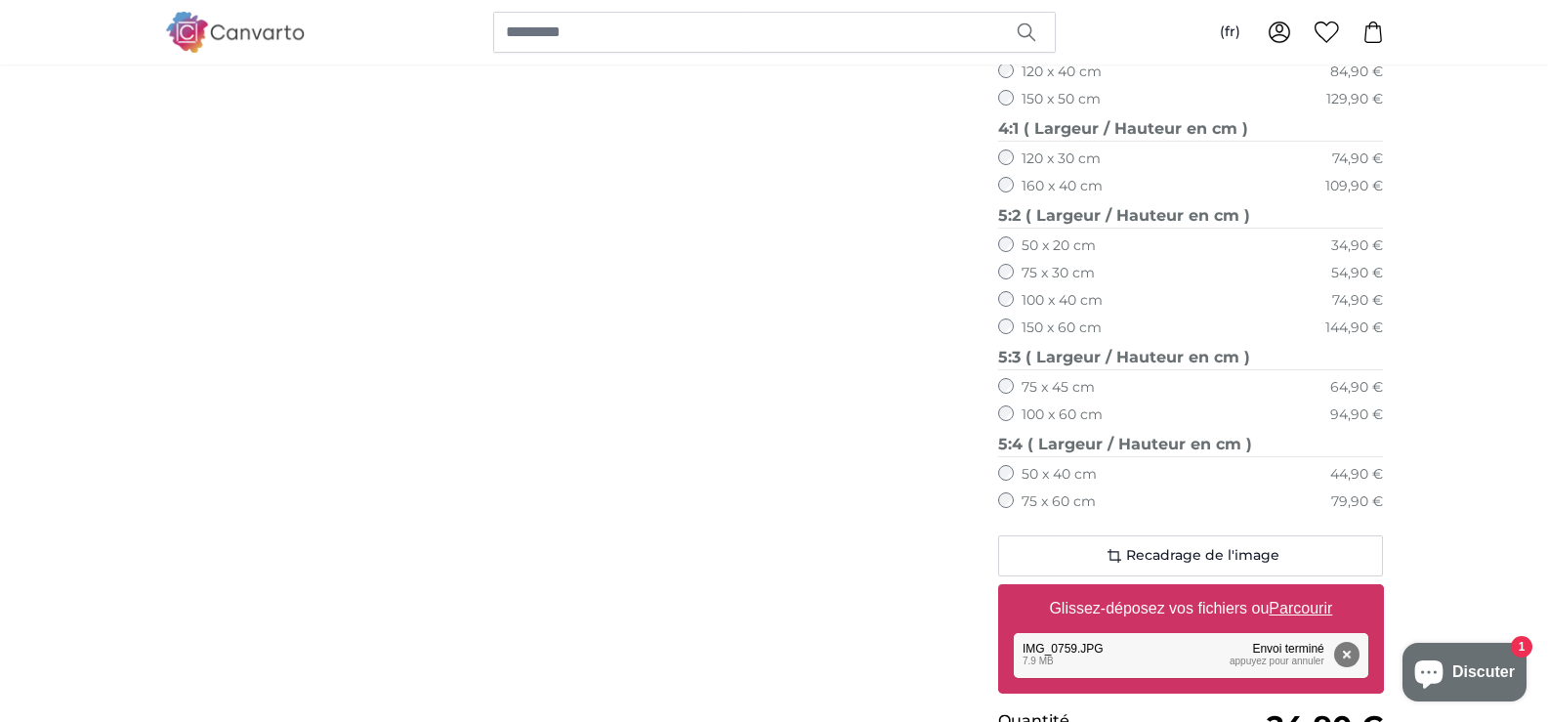
scroll to position [1140, 0]
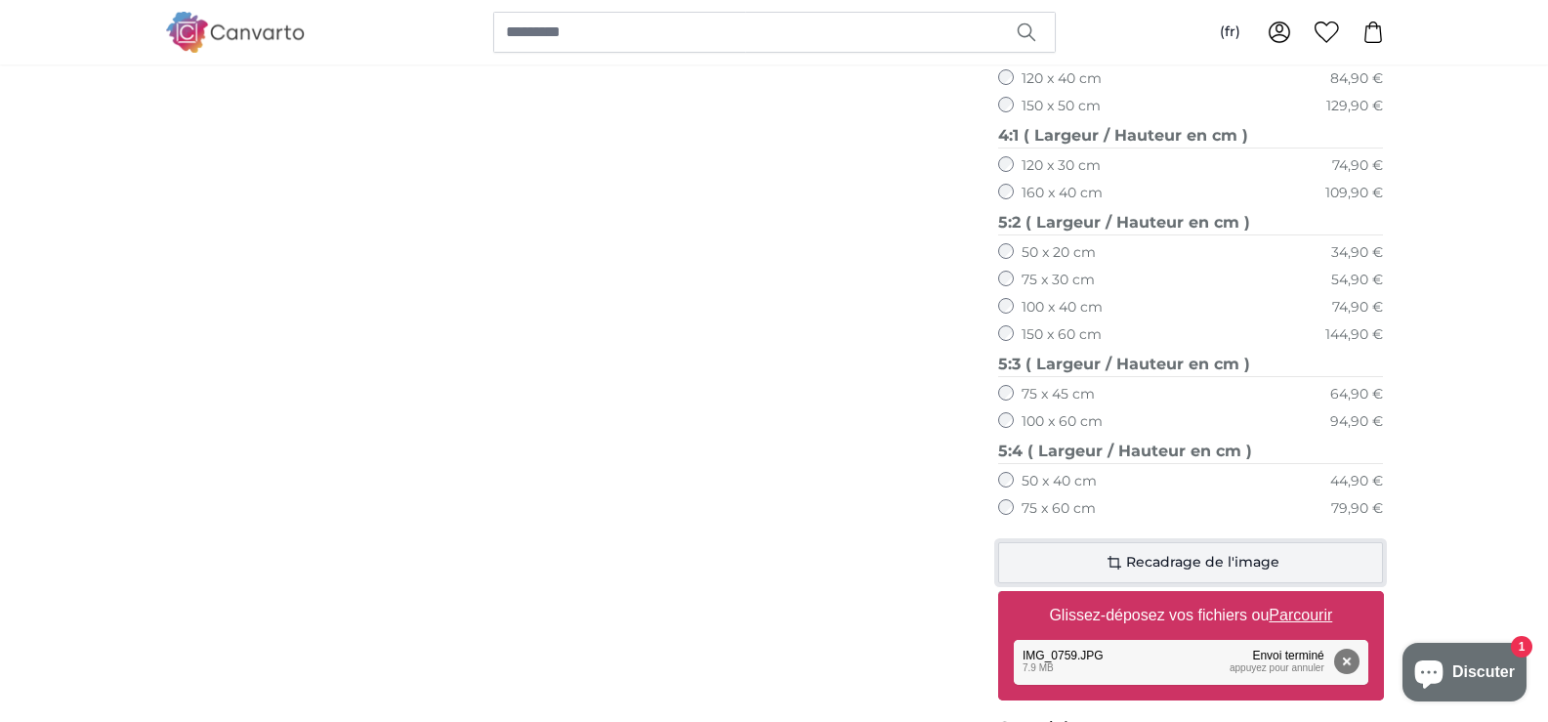
click at [1220, 566] on span "Recadrage de l'image" at bounding box center [1202, 563] width 153 height 20
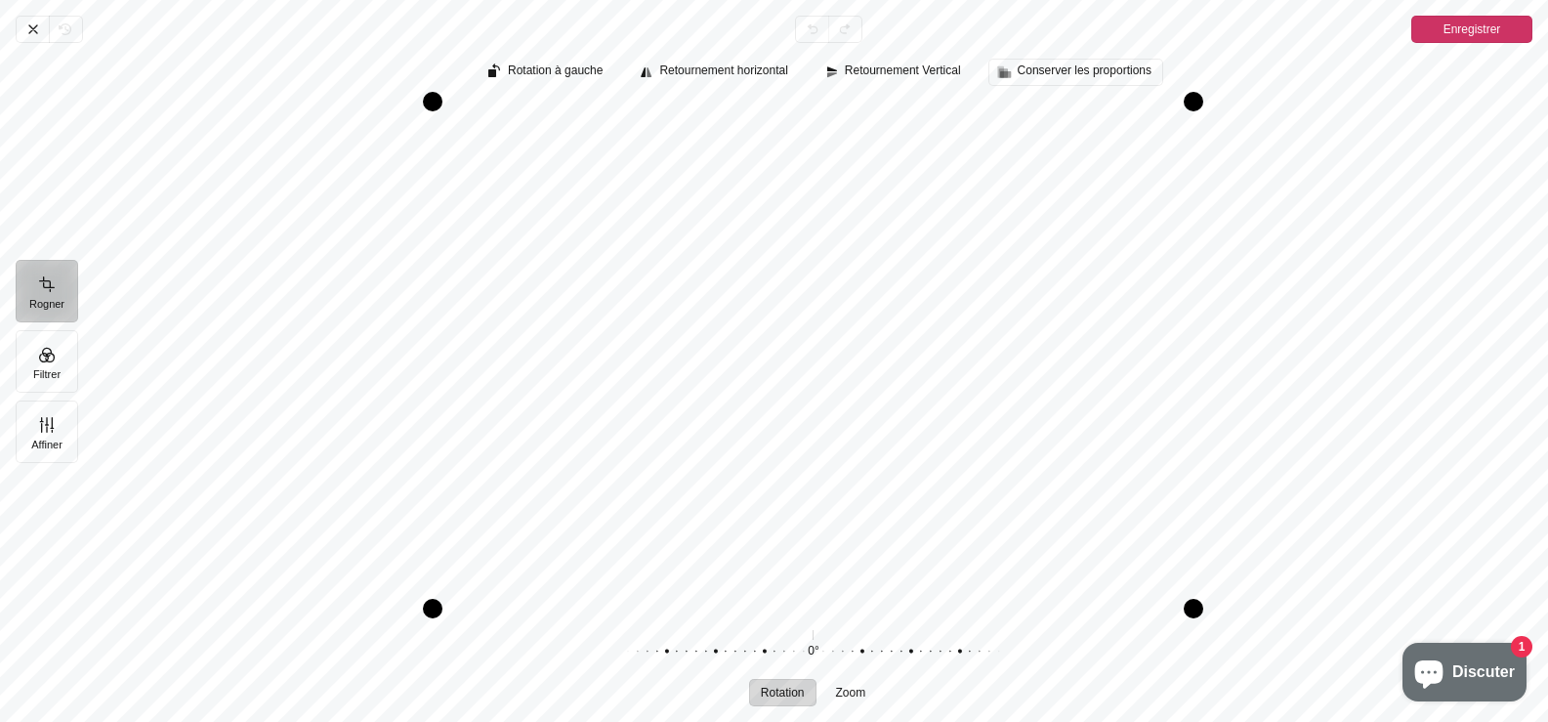
click at [1112, 70] on span "Conserver les proportions" at bounding box center [1084, 70] width 134 height 13
click at [1485, 24] on span "Enregistrer" at bounding box center [1472, 29] width 58 height 23
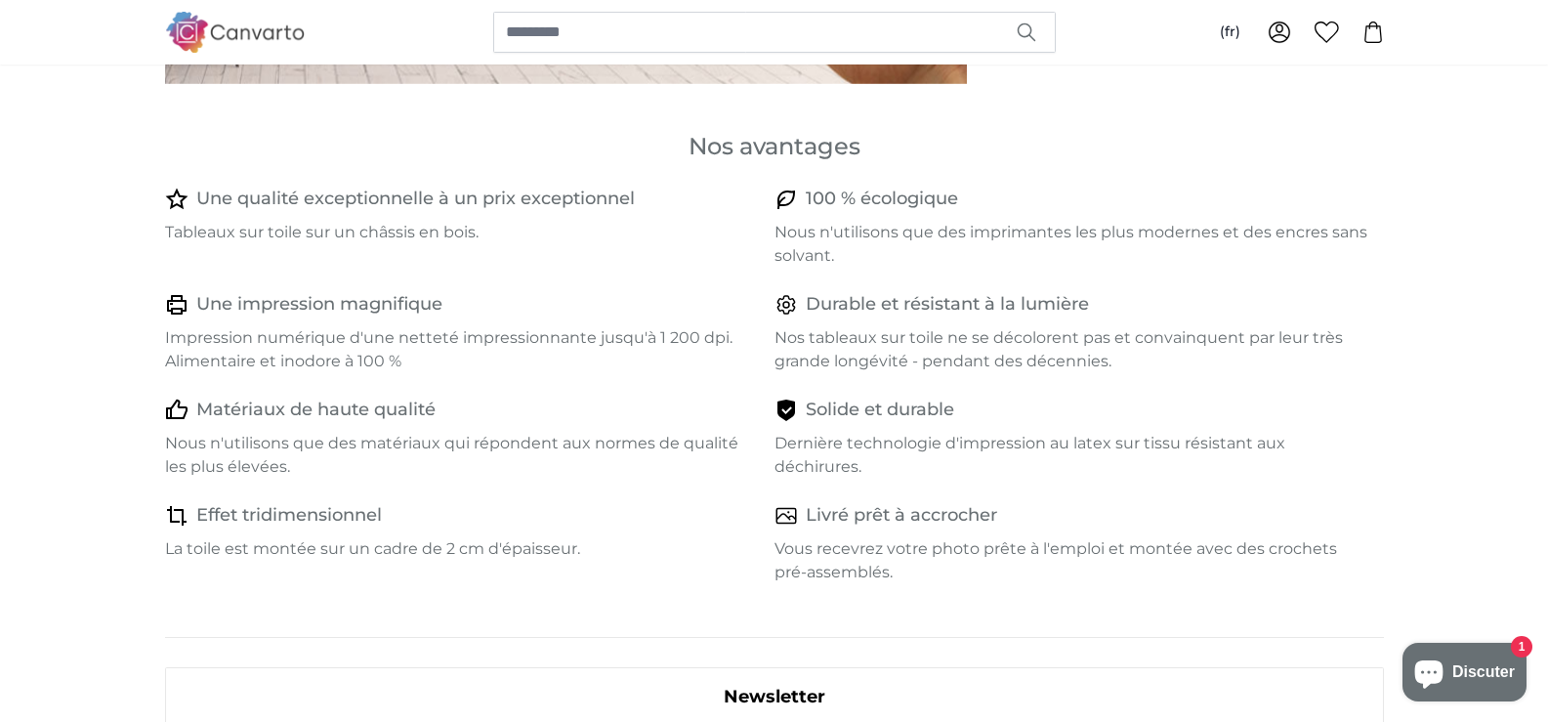
scroll to position [767, 0]
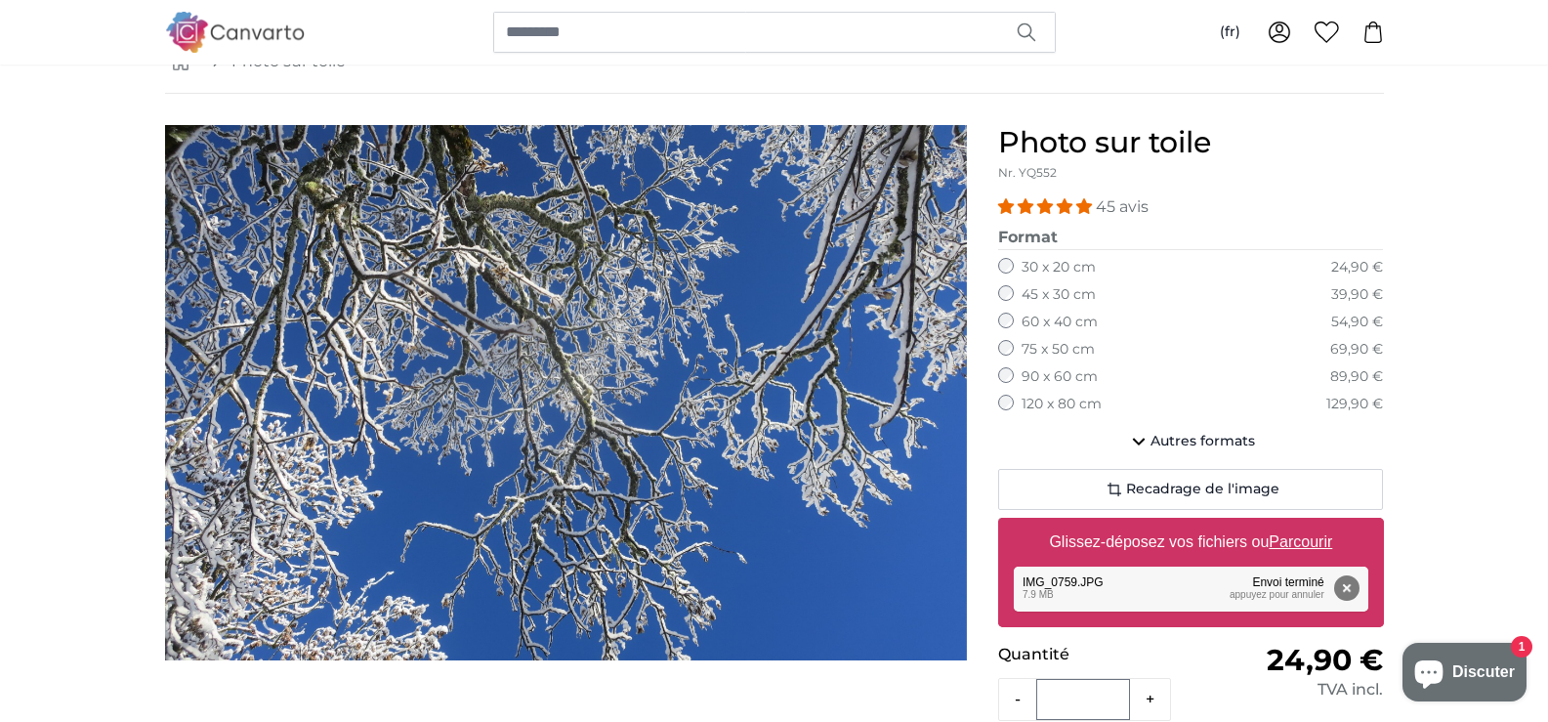
scroll to position [109, 0]
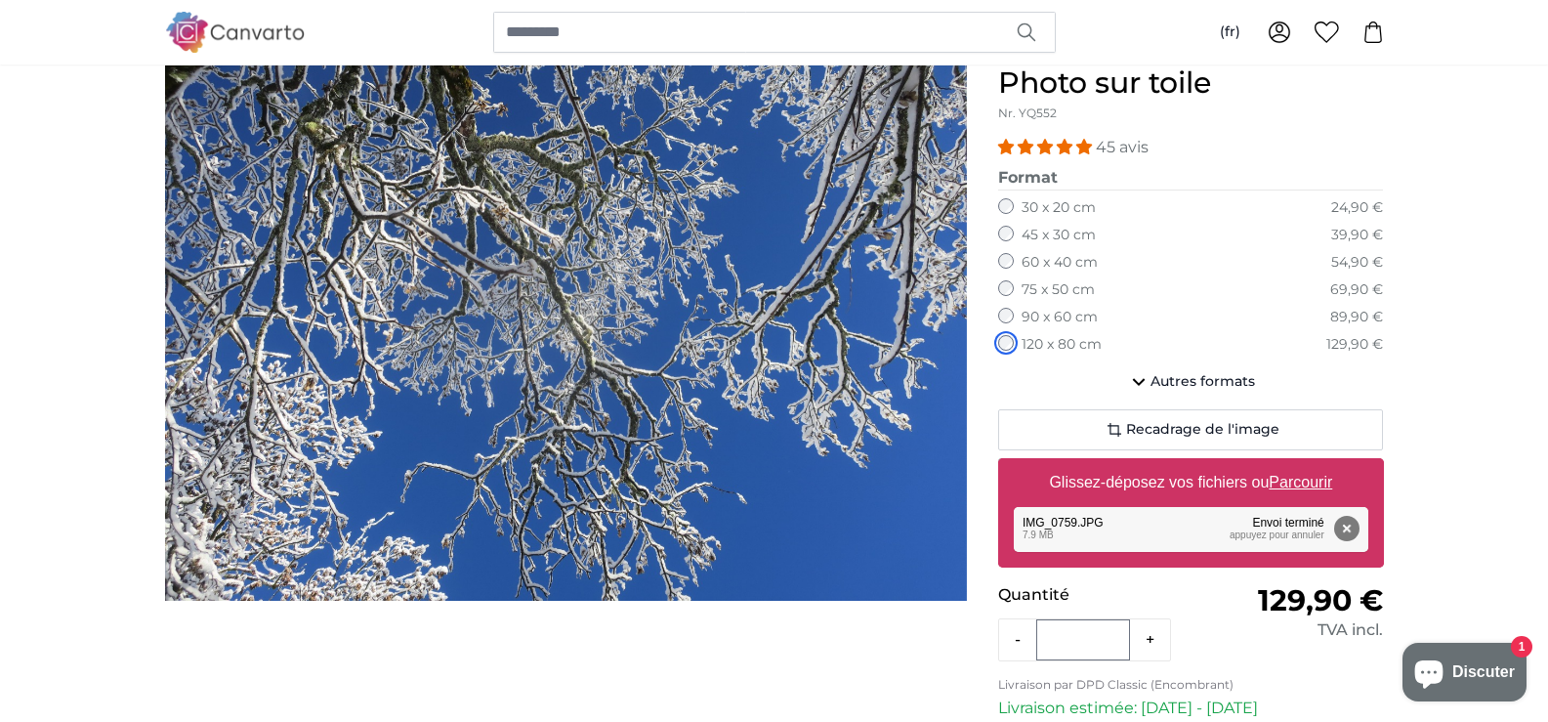
scroll to position [174, 0]
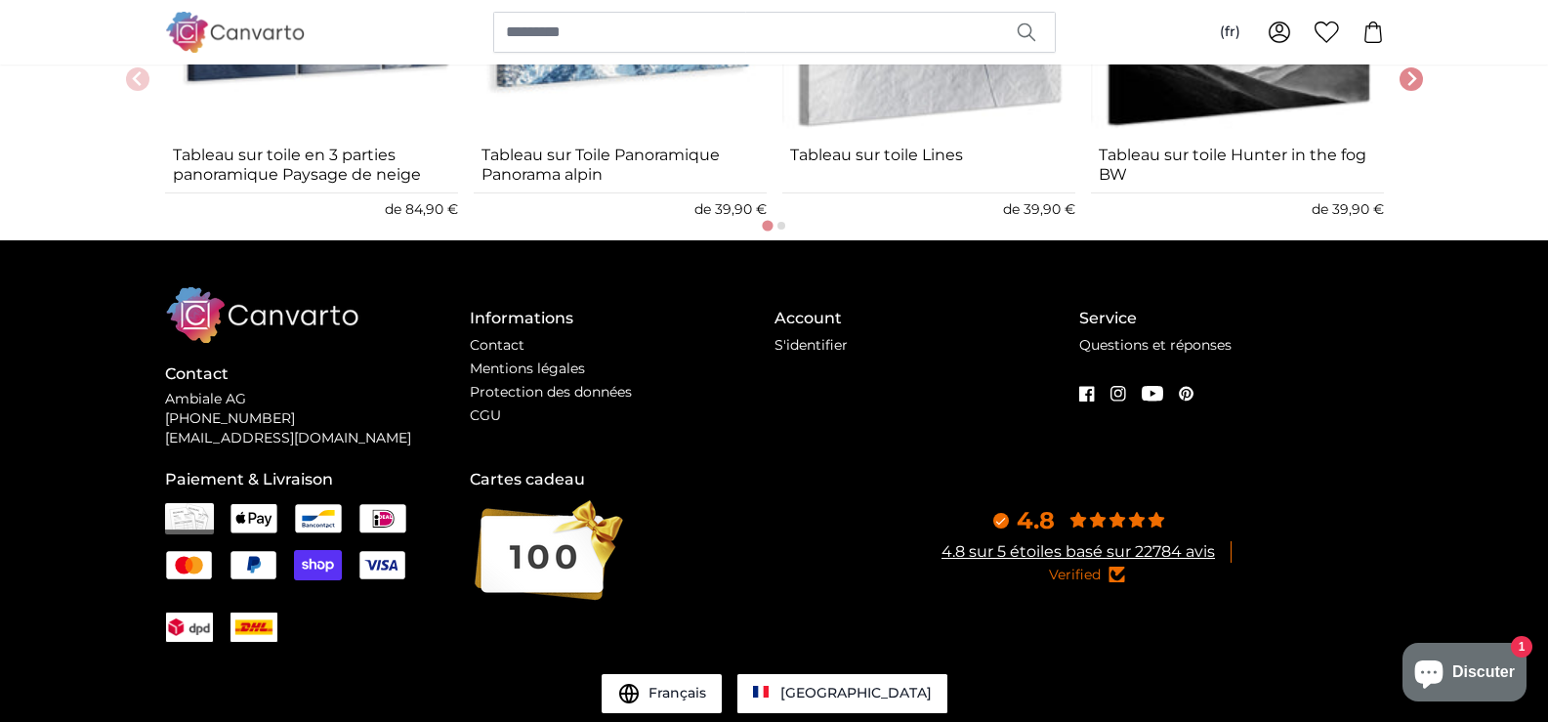
scroll to position [2794, 0]
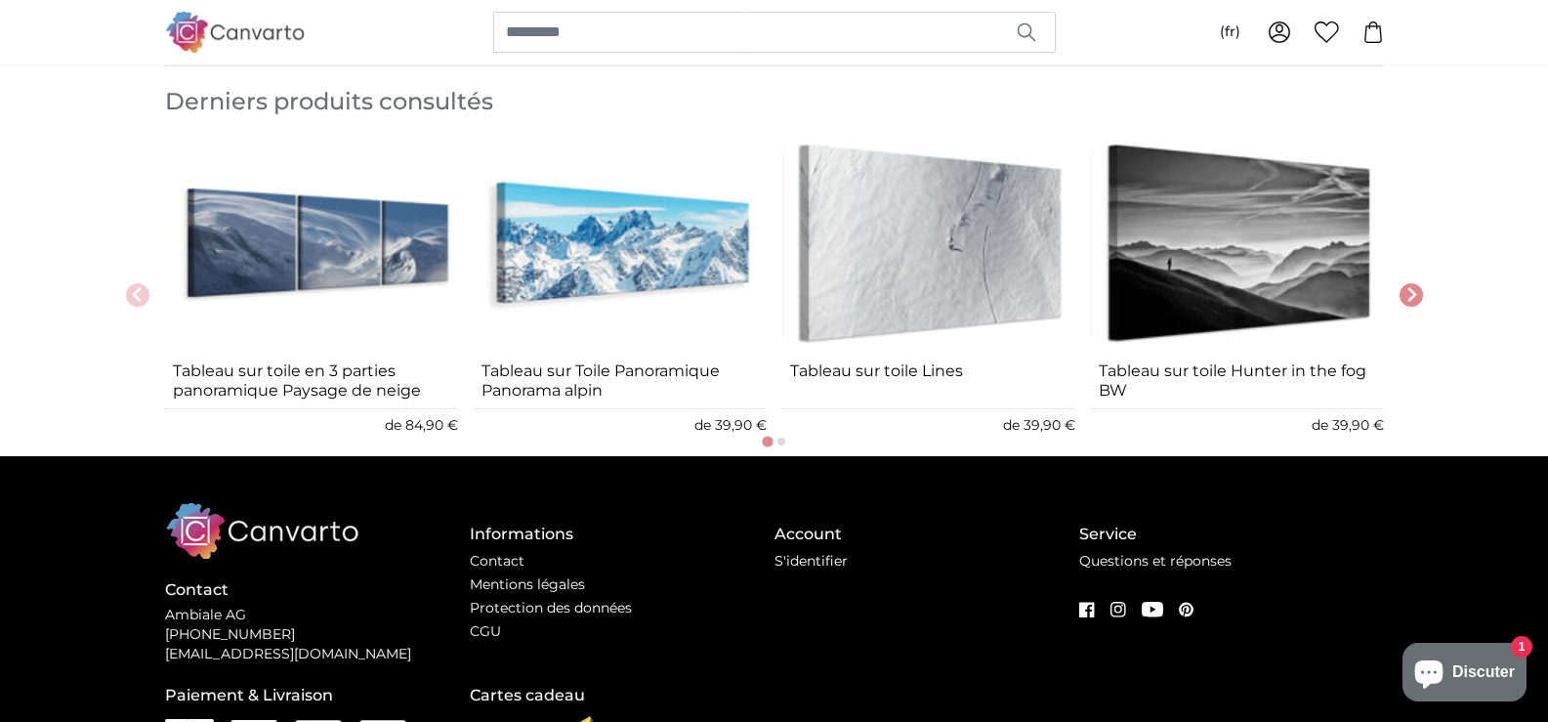
click at [332, 210] on img "1 of 8" at bounding box center [311, 243] width 293 height 221
